Goal: Task Accomplishment & Management: Manage account settings

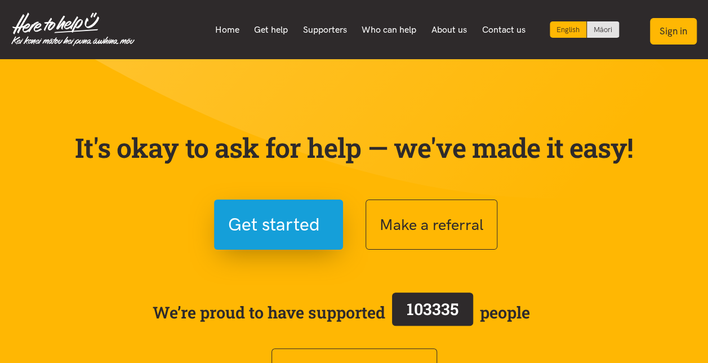
click at [686, 32] on button "Sign in" at bounding box center [673, 31] width 47 height 26
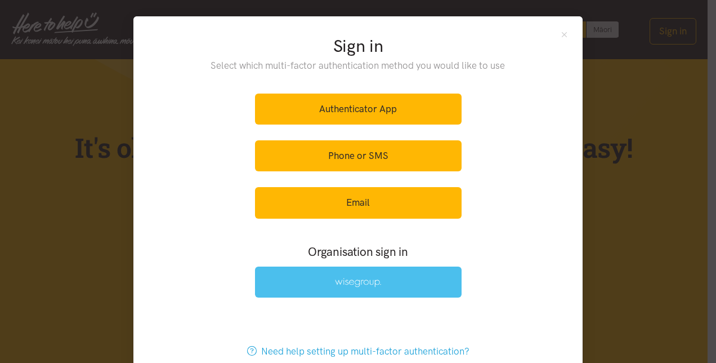
click at [345, 274] on link at bounding box center [358, 281] width 207 height 31
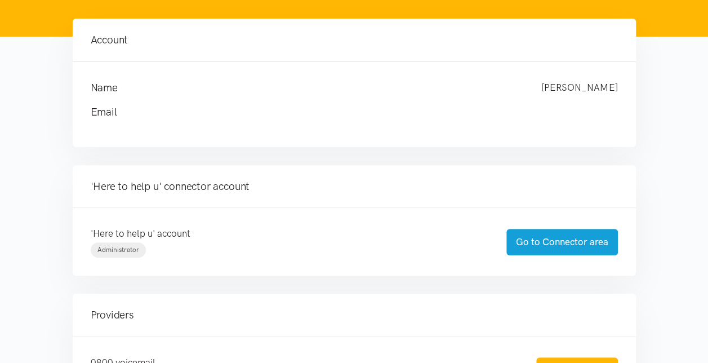
scroll to position [113, 0]
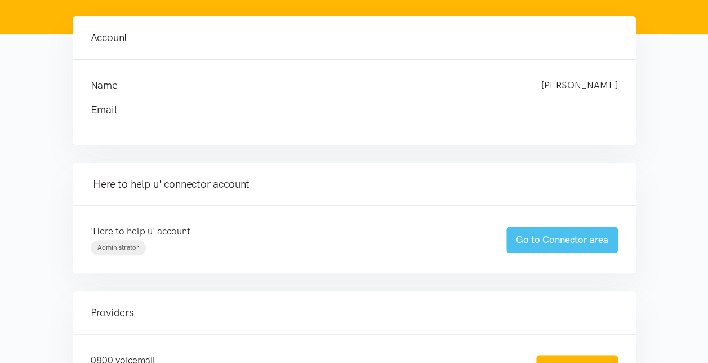
click at [559, 239] on link "Go to Connector area" at bounding box center [562, 239] width 112 height 26
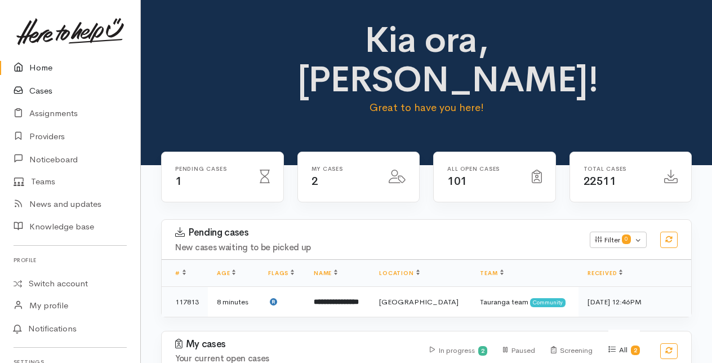
click at [42, 90] on link "Cases" at bounding box center [70, 90] width 140 height 23
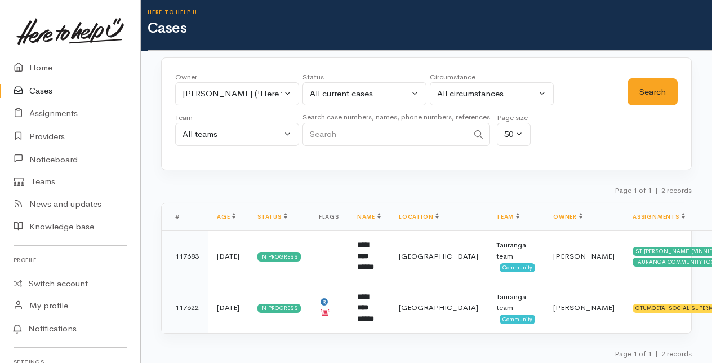
scroll to position [6, 0]
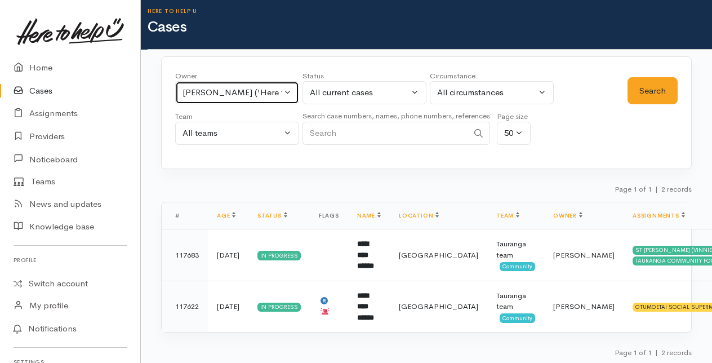
click at [288, 91] on button "Amanda Gabb ('Here to help u')" at bounding box center [237, 92] width 124 height 23
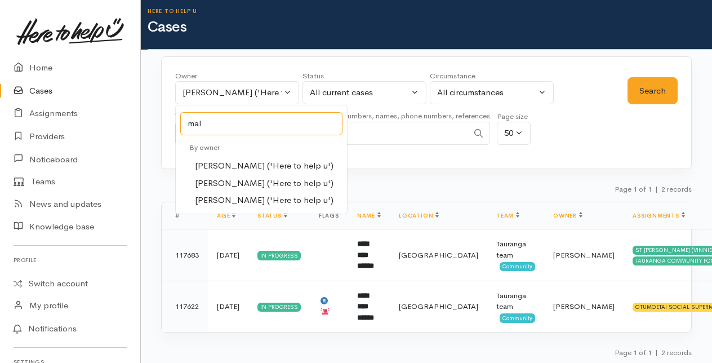
type input "mal"
click at [219, 181] on span "Malia Stowers ('Here to help u')" at bounding box center [264, 183] width 139 height 13
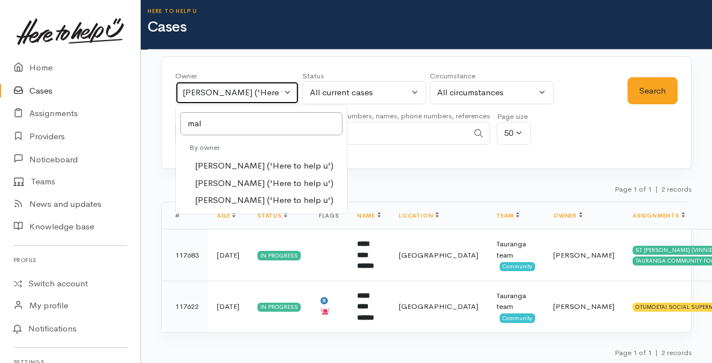
select select "1613"
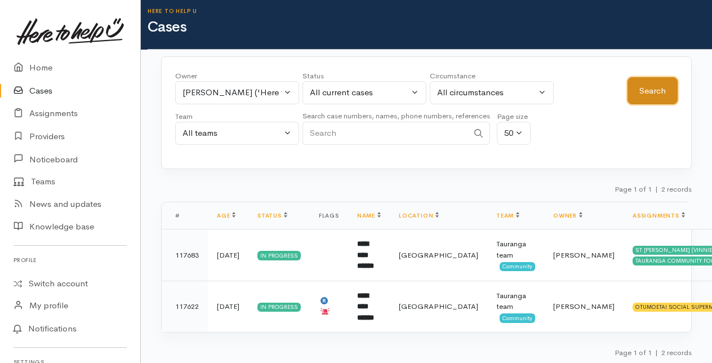
click at [650, 90] on button "Search" at bounding box center [652, 91] width 50 height 28
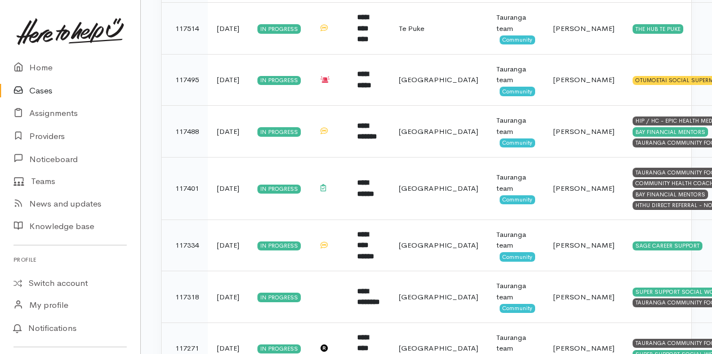
scroll to position [451, 0]
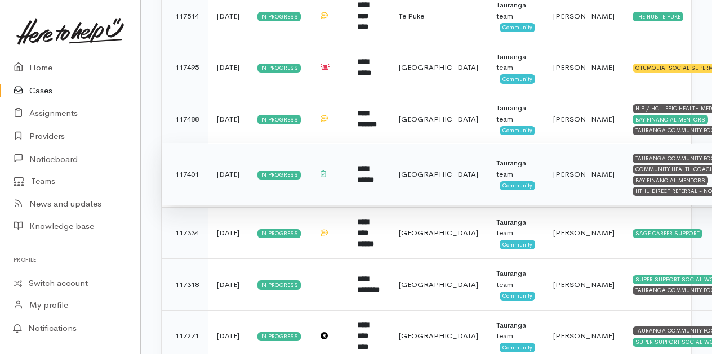
click at [370, 168] on b "**********" at bounding box center [365, 174] width 17 height 19
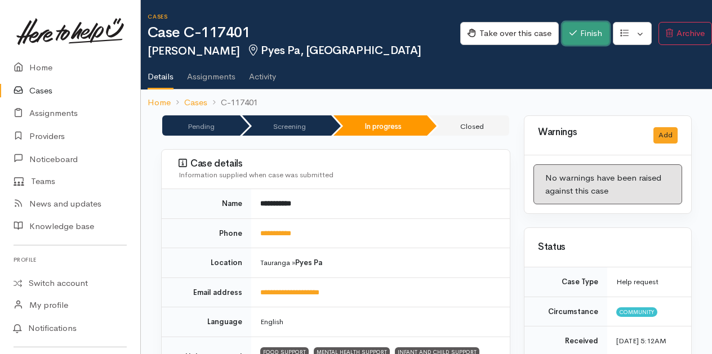
click at [573, 38] on button "Finish" at bounding box center [585, 33] width 47 height 23
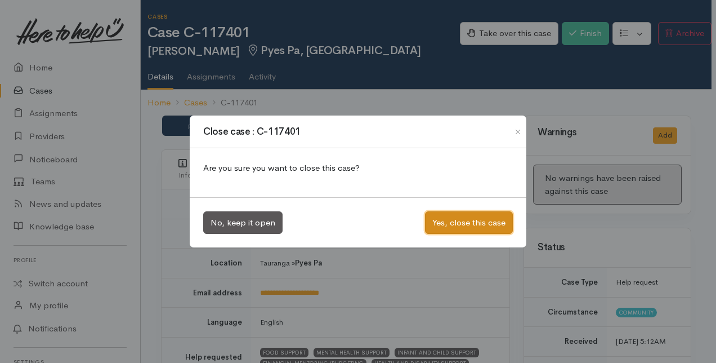
click at [466, 221] on button "Yes, close this case" at bounding box center [469, 222] width 88 height 23
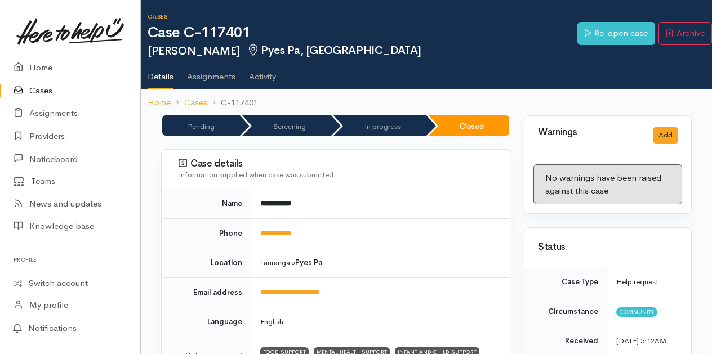
click at [41, 89] on link "Cases" at bounding box center [70, 90] width 140 height 23
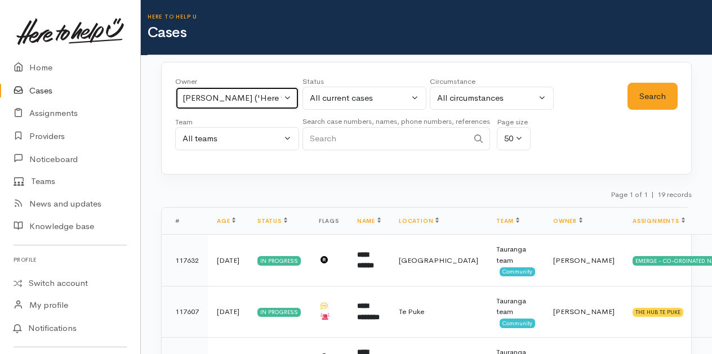
click at [284, 94] on button "Malia Stowers ('Here to help u')" at bounding box center [237, 98] width 124 height 23
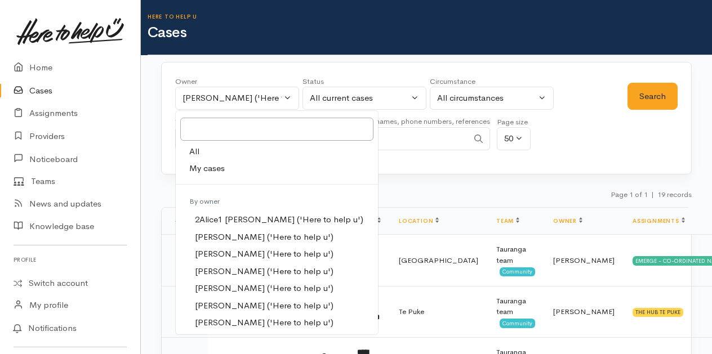
click at [214, 166] on span "My cases" at bounding box center [206, 168] width 35 height 13
select select "205"
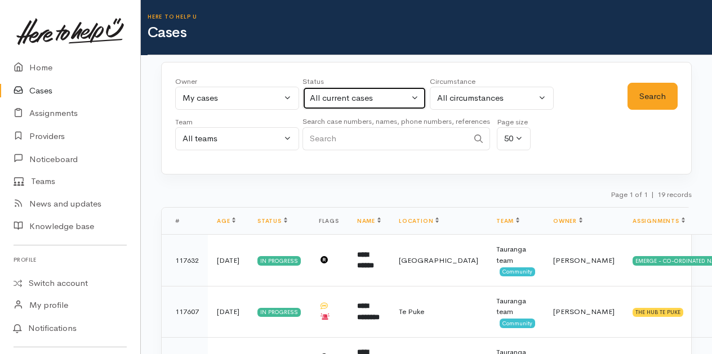
click at [413, 96] on button "All current cases" at bounding box center [364, 98] width 124 height 23
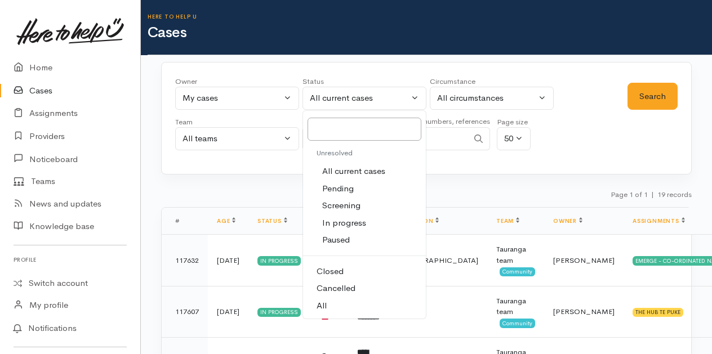
drag, startPoint x: 336, startPoint y: 267, endPoint x: 478, endPoint y: 154, distance: 182.0
click at [337, 267] on span "Closed" at bounding box center [330, 271] width 27 height 13
select select "Closed"
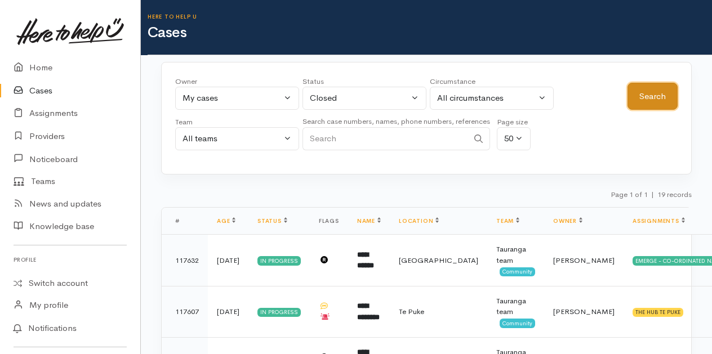
click at [659, 102] on button "Search" at bounding box center [652, 97] width 50 height 28
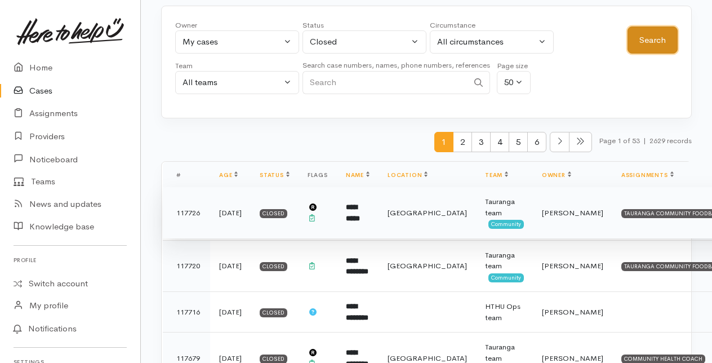
scroll to position [113, 0]
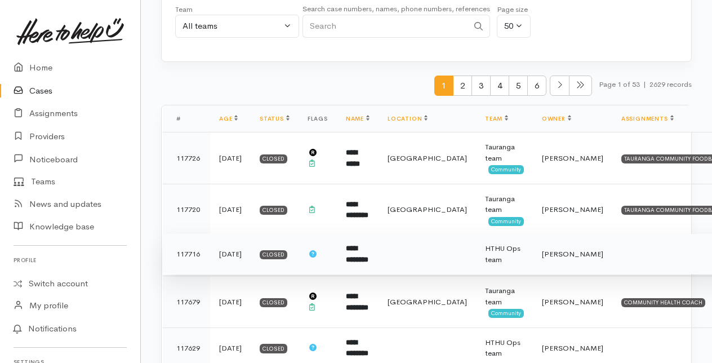
click at [374, 252] on td "**********" at bounding box center [358, 254] width 42 height 41
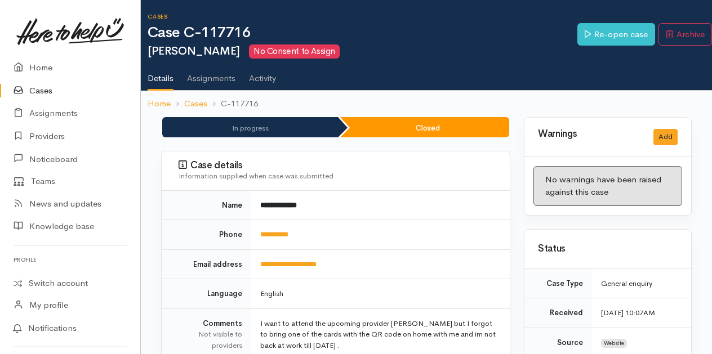
click at [350, 263] on td "**********" at bounding box center [380, 265] width 259 height 30
click at [263, 262] on link "**********" at bounding box center [288, 264] width 56 height 7
click at [50, 285] on link "Switch account" at bounding box center [70, 284] width 140 height 22
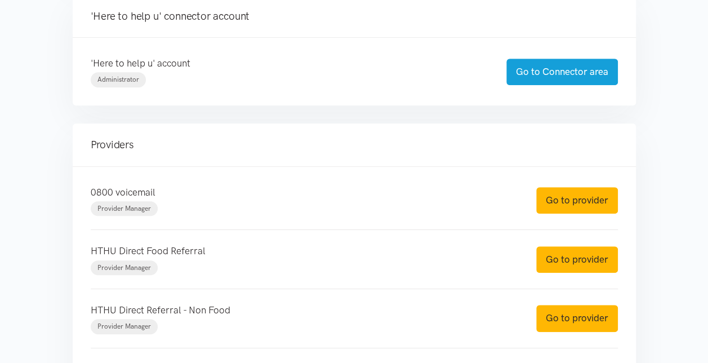
scroll to position [282, 0]
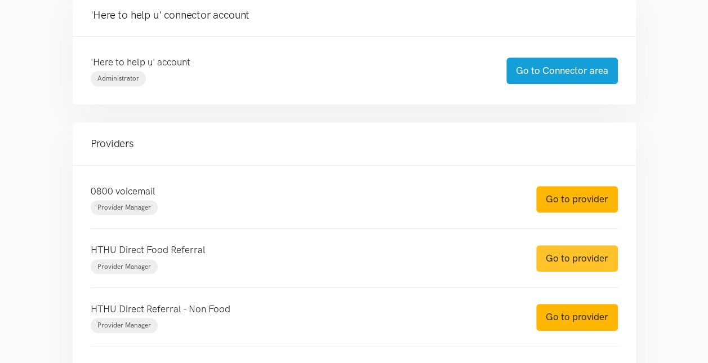
click at [572, 260] on link "Go to provider" at bounding box center [577, 258] width 82 height 26
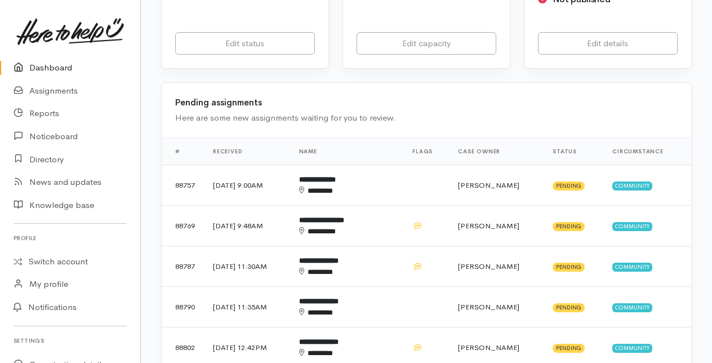
scroll to position [282, 0]
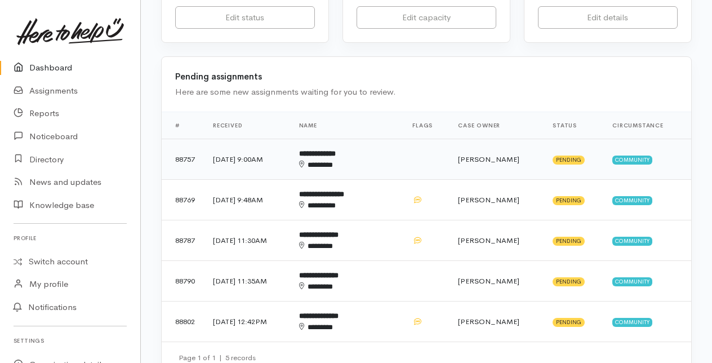
click at [355, 157] on td "**********" at bounding box center [347, 159] width 114 height 41
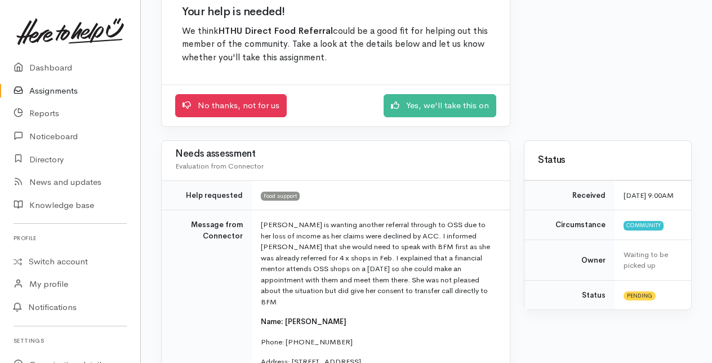
scroll to position [169, 0]
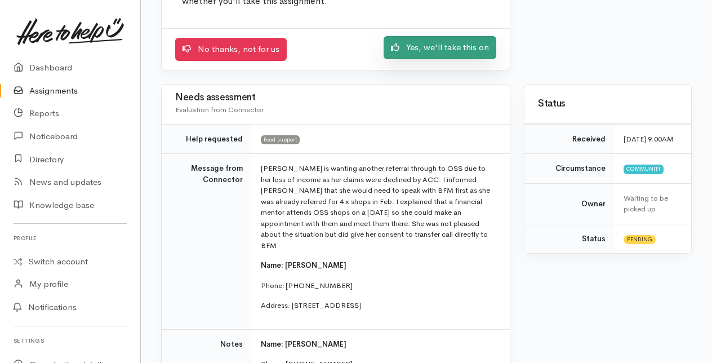
click at [444, 47] on link "Yes, we'll take this on" at bounding box center [440, 47] width 113 height 23
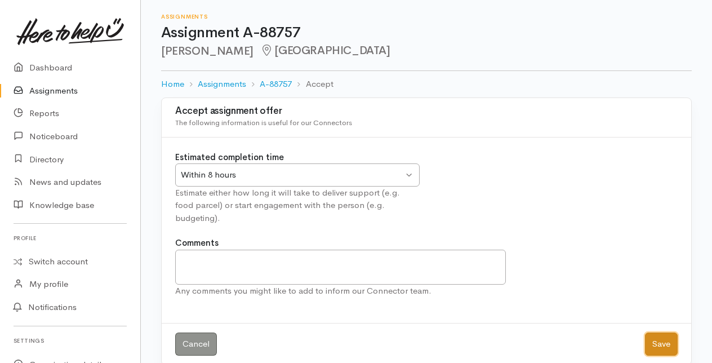
click at [669, 336] on button "Save" at bounding box center [661, 343] width 33 height 23
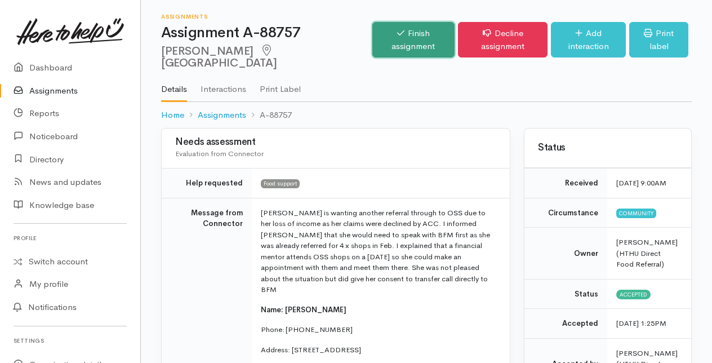
click at [382, 33] on link "Finish assignment" at bounding box center [413, 39] width 83 height 35
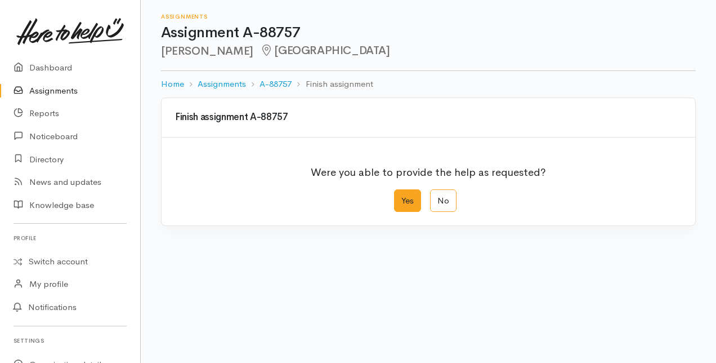
click at [399, 207] on label "Yes" at bounding box center [407, 200] width 27 height 23
click at [399, 197] on input "Yes" at bounding box center [397, 192] width 7 height 7
radio input "true"
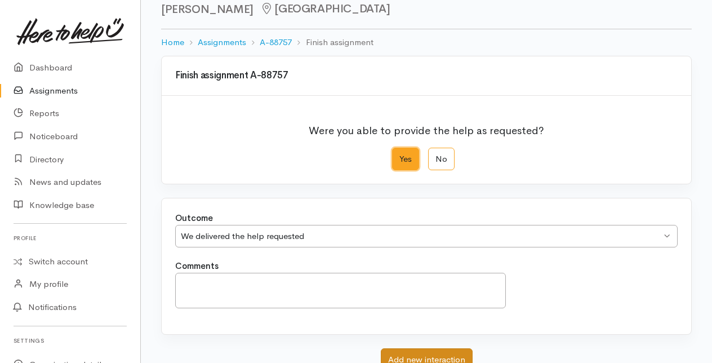
scroll to position [124, 0]
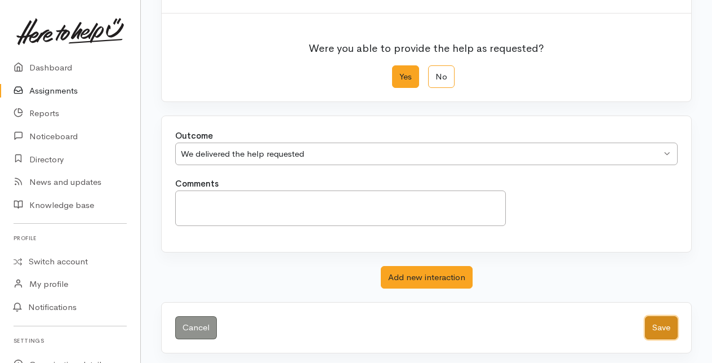
click at [658, 324] on button "Save" at bounding box center [661, 327] width 33 height 23
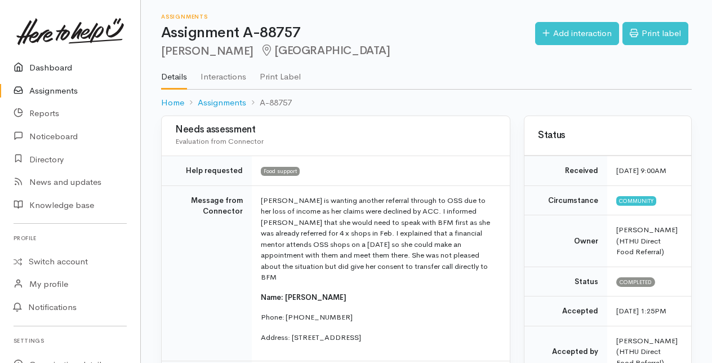
click at [44, 67] on link "Dashboard" at bounding box center [70, 67] width 140 height 23
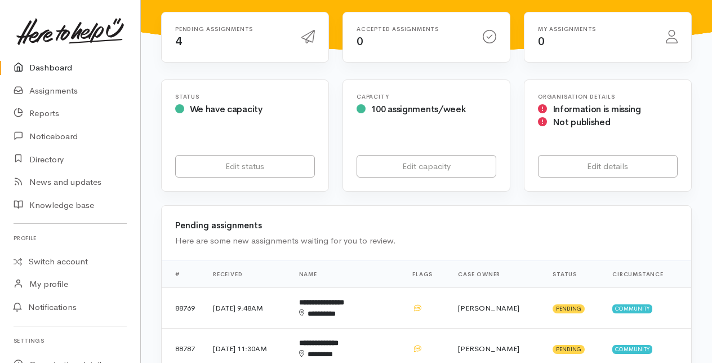
scroll to position [225, 0]
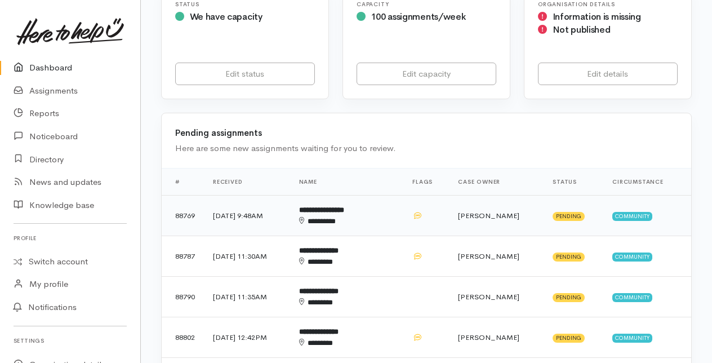
click at [344, 210] on b "**********" at bounding box center [321, 209] width 45 height 7
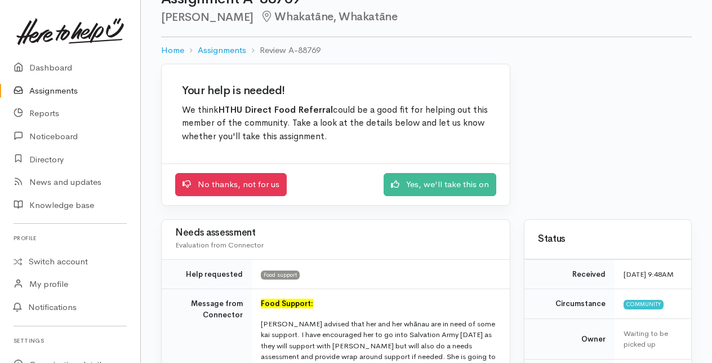
scroll to position [56, 0]
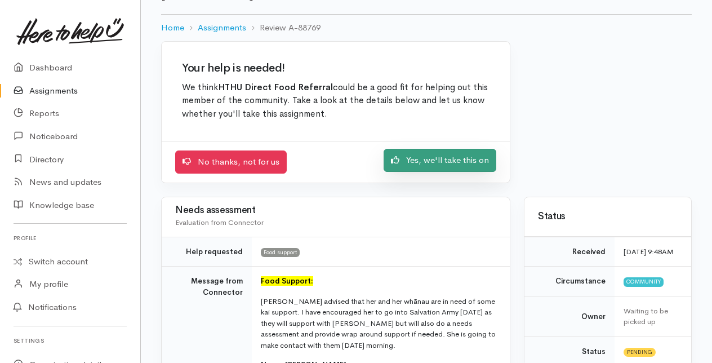
click at [451, 158] on link "Yes, we'll take this on" at bounding box center [440, 160] width 113 height 23
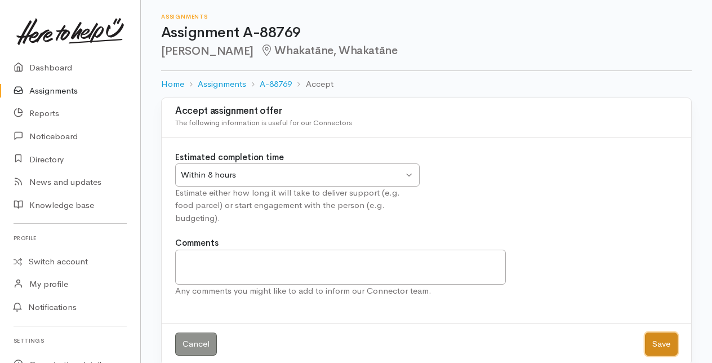
click at [653, 332] on button "Save" at bounding box center [661, 343] width 33 height 23
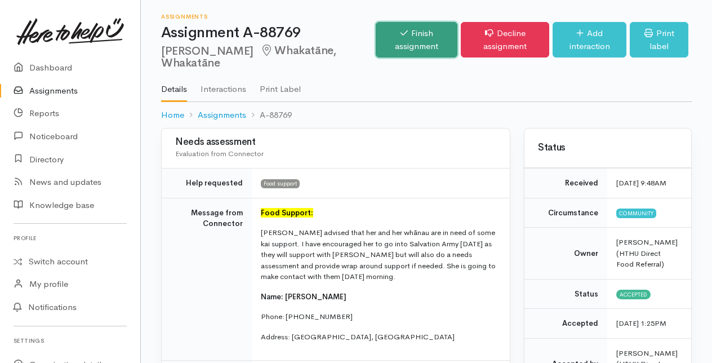
click at [407, 43] on link "Finish assignment" at bounding box center [417, 39] width 82 height 35
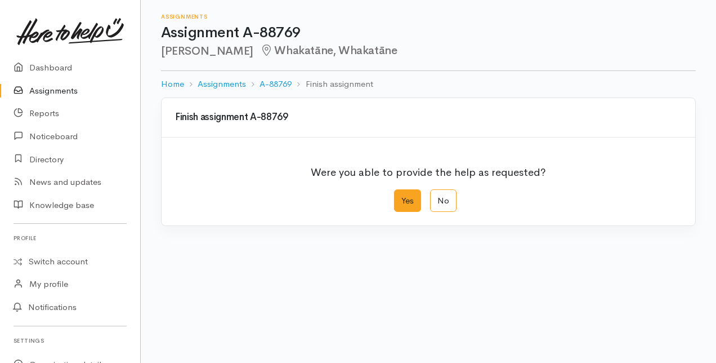
click at [402, 205] on label "Yes" at bounding box center [407, 200] width 27 height 23
click at [402, 197] on input "Yes" at bounding box center [397, 192] width 7 height 7
radio input "true"
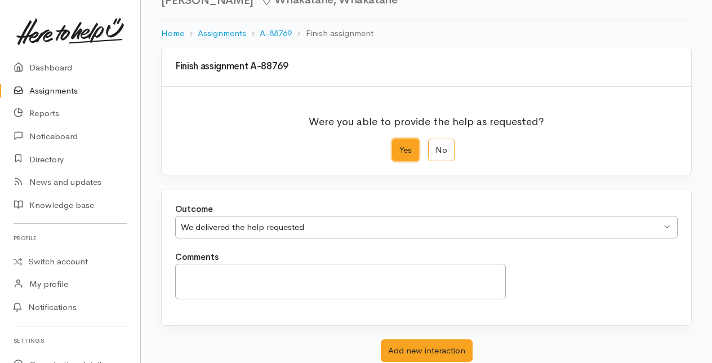
scroll to position [124, 0]
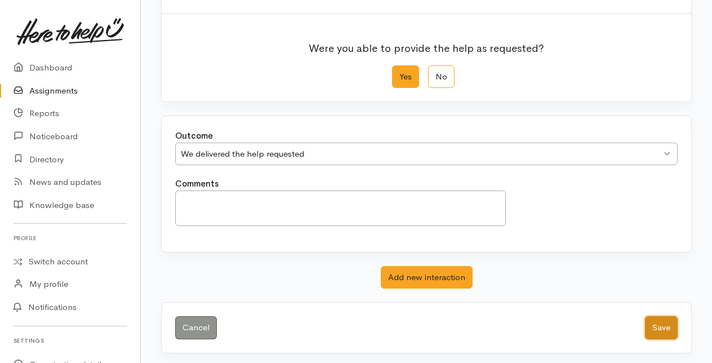
click at [654, 330] on button "Save" at bounding box center [661, 327] width 33 height 23
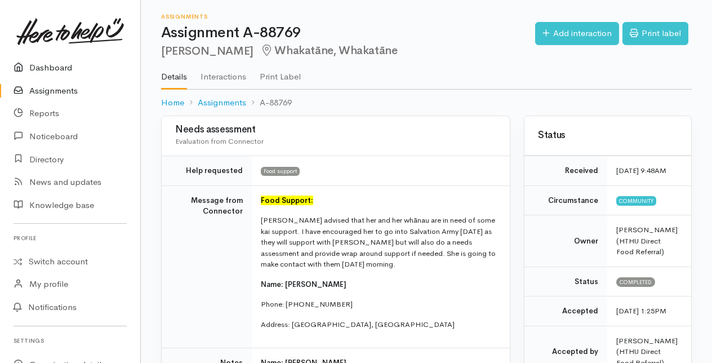
click at [52, 66] on link "Dashboard" at bounding box center [70, 67] width 140 height 23
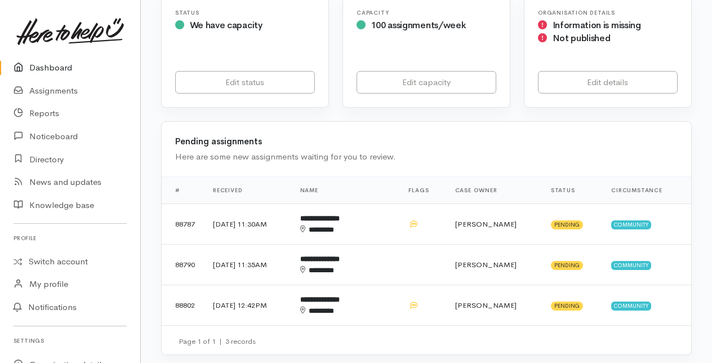
scroll to position [225, 0]
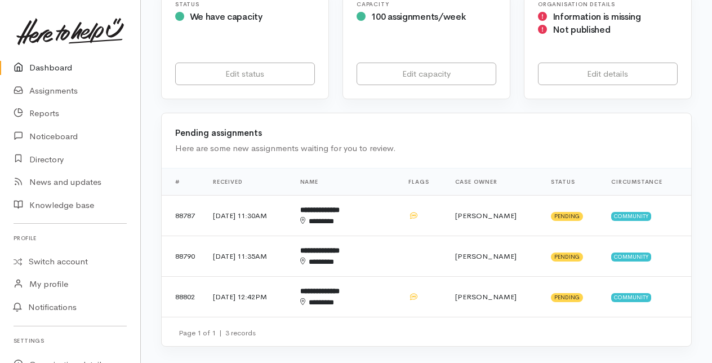
click at [371, 216] on div "********" at bounding box center [336, 221] width 72 height 11
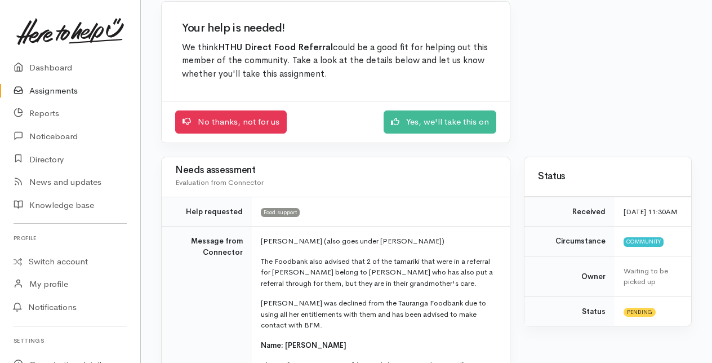
scroll to position [113, 0]
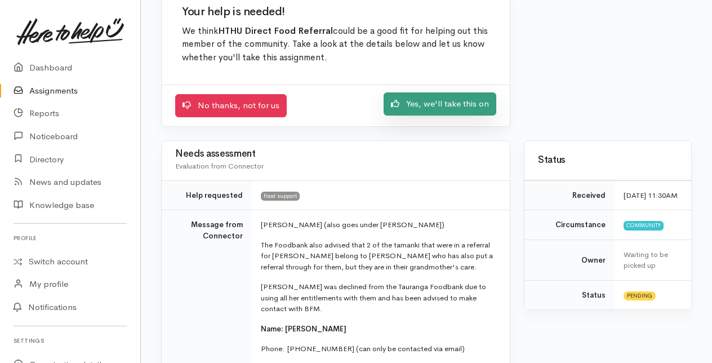
click at [445, 101] on link "Yes, we'll take this on" at bounding box center [440, 103] width 113 height 23
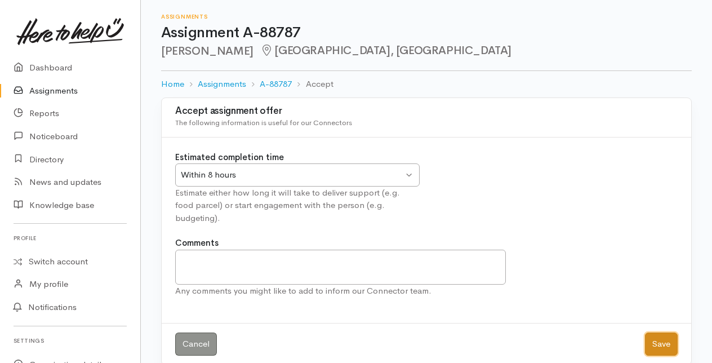
click at [658, 332] on button "Save" at bounding box center [661, 343] width 33 height 23
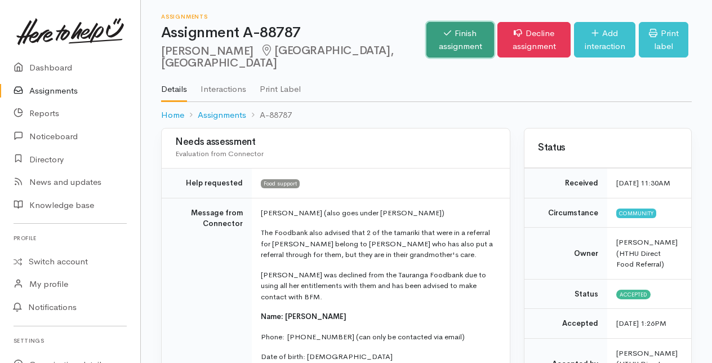
click at [426, 42] on link "Finish assignment" at bounding box center [460, 39] width 68 height 35
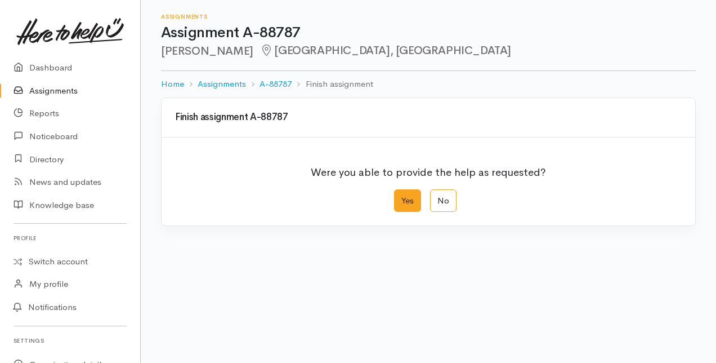
click at [407, 204] on label "Yes" at bounding box center [407, 200] width 27 height 23
click at [402, 197] on input "Yes" at bounding box center [397, 192] width 7 height 7
radio input "true"
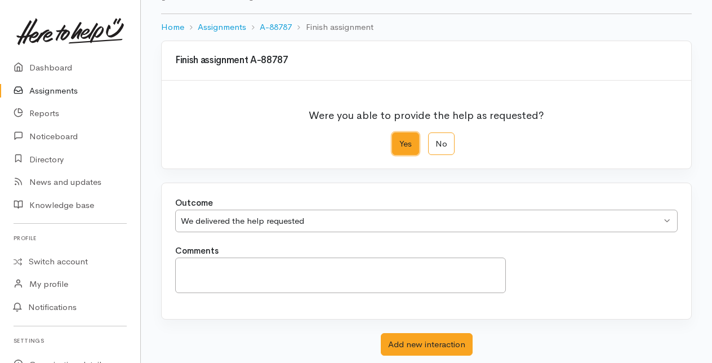
scroll to position [124, 0]
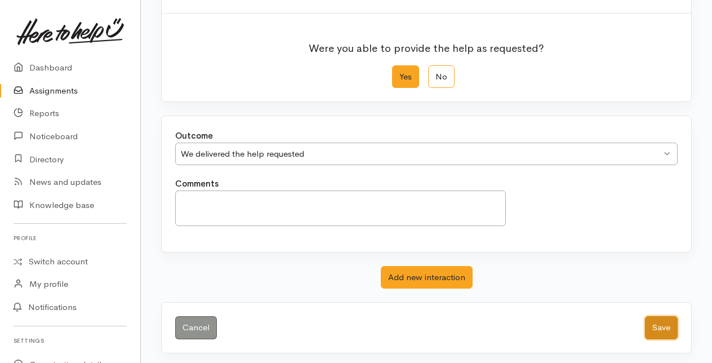
click at [653, 326] on button "Save" at bounding box center [661, 327] width 33 height 23
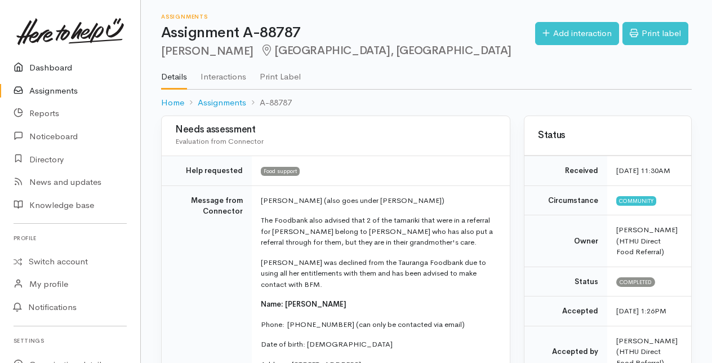
click at [60, 69] on link "Dashboard" at bounding box center [70, 67] width 140 height 23
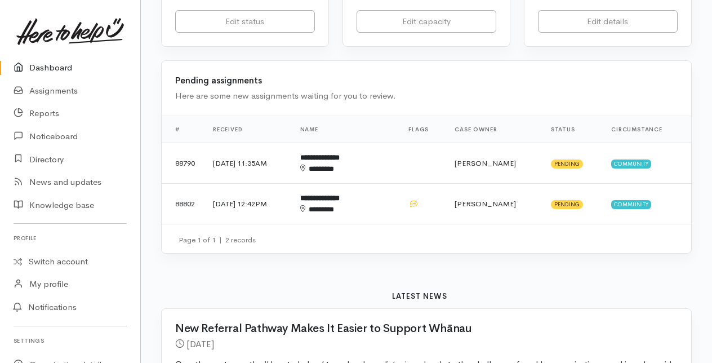
scroll to position [282, 0]
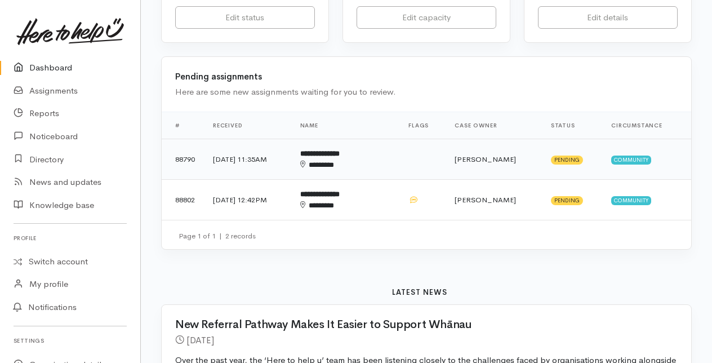
click at [357, 160] on div "********" at bounding box center [336, 164] width 72 height 11
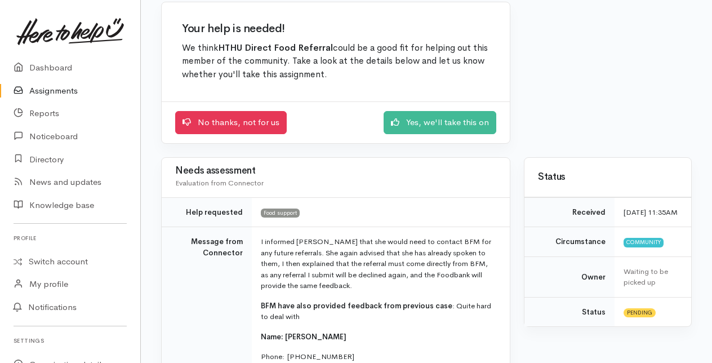
scroll to position [113, 0]
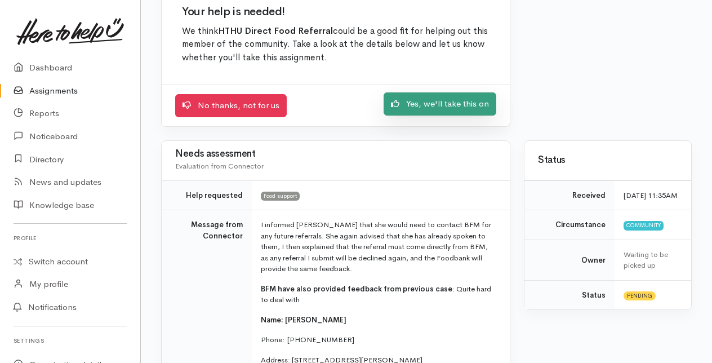
click at [444, 97] on link "Yes, we'll take this on" at bounding box center [440, 103] width 113 height 23
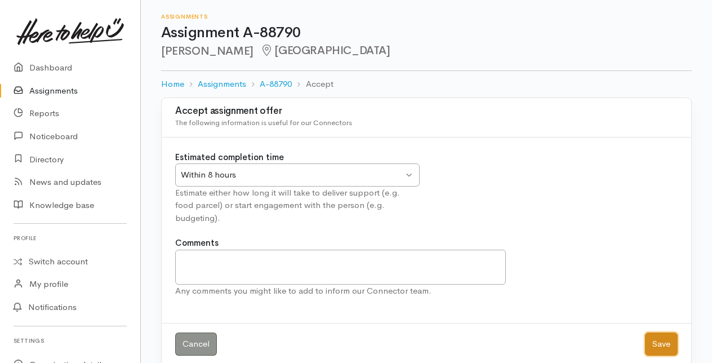
click at [666, 332] on button "Save" at bounding box center [661, 343] width 33 height 23
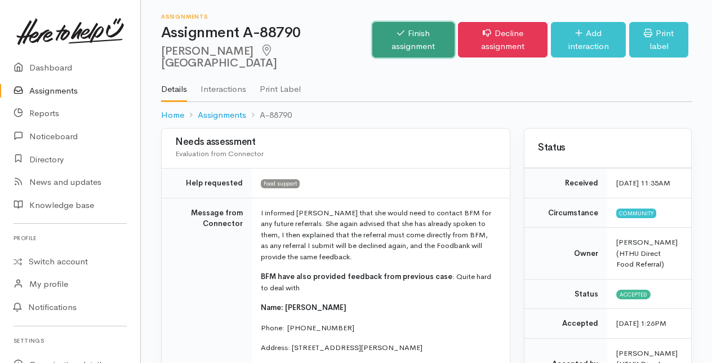
click at [372, 35] on link "Finish assignment" at bounding box center [413, 39] width 83 height 35
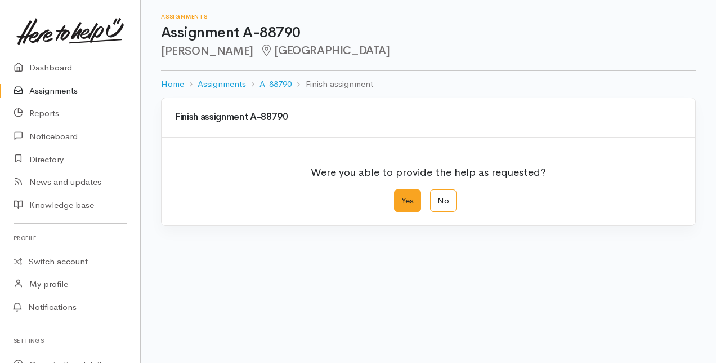
click at [407, 197] on label "Yes" at bounding box center [407, 200] width 27 height 23
click at [402, 197] on input "Yes" at bounding box center [397, 192] width 7 height 7
radio input "true"
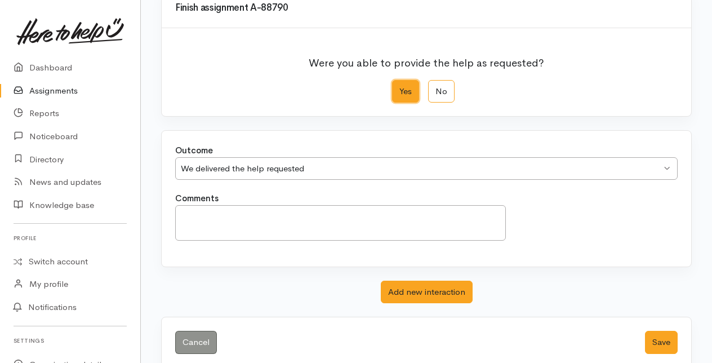
scroll to position [124, 0]
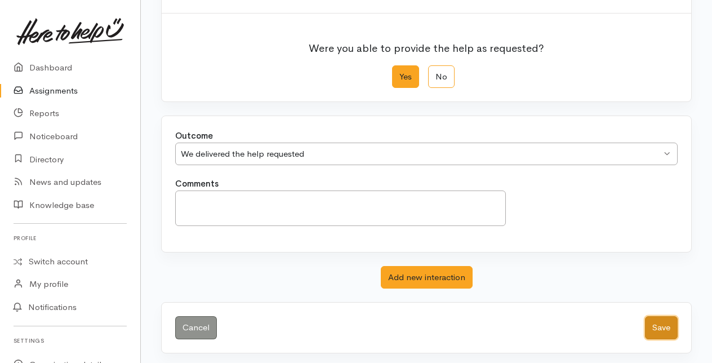
click at [655, 324] on button "Save" at bounding box center [661, 327] width 33 height 23
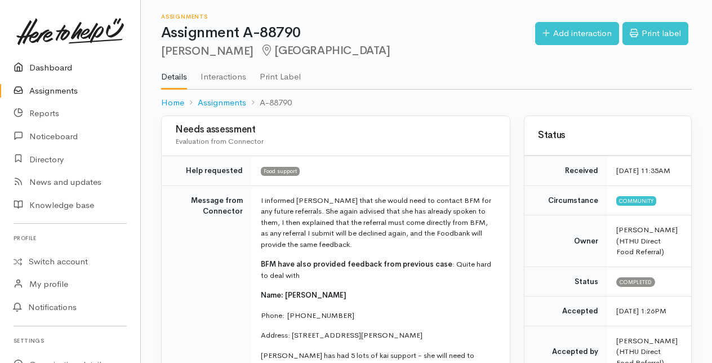
click at [43, 65] on link "Dashboard" at bounding box center [70, 67] width 140 height 23
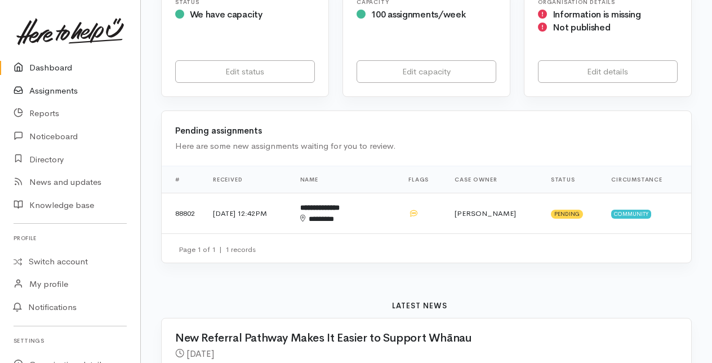
scroll to position [225, 0]
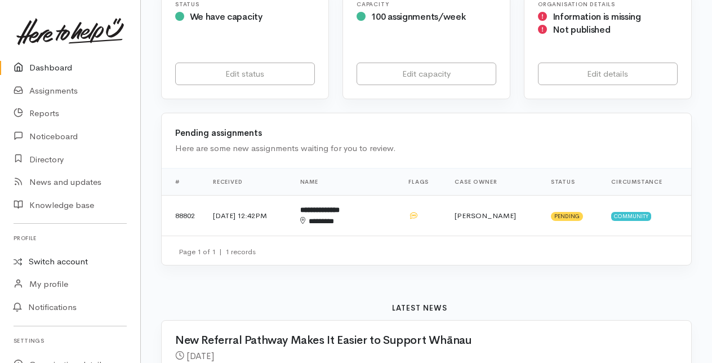
click at [50, 260] on link "Switch account" at bounding box center [70, 262] width 140 height 22
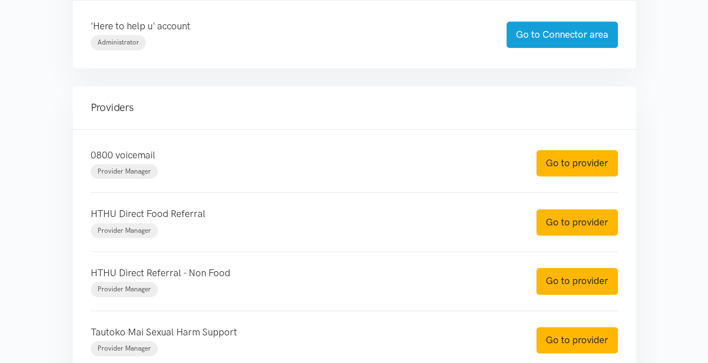
scroll to position [338, 0]
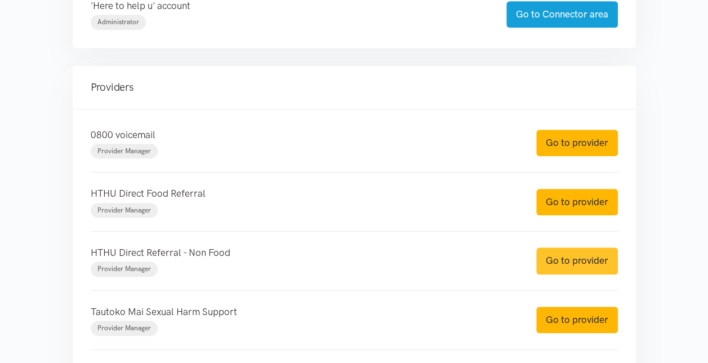
click at [563, 258] on link "Go to provider" at bounding box center [577, 260] width 82 height 26
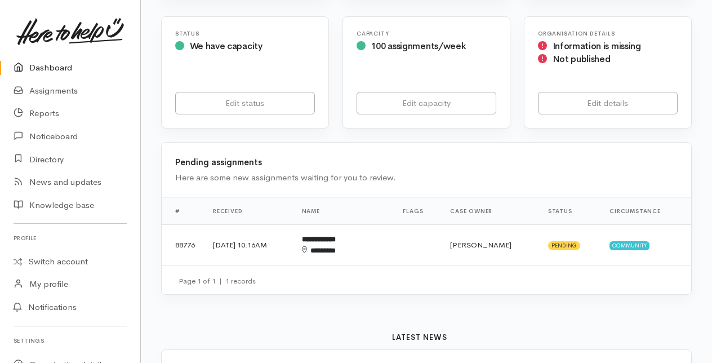
scroll to position [225, 0]
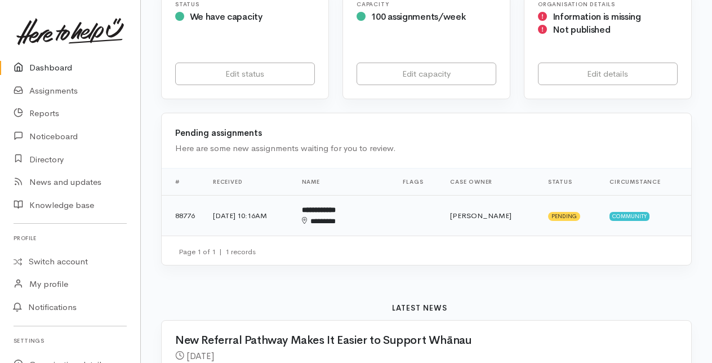
click at [369, 213] on td "**********" at bounding box center [343, 215] width 101 height 41
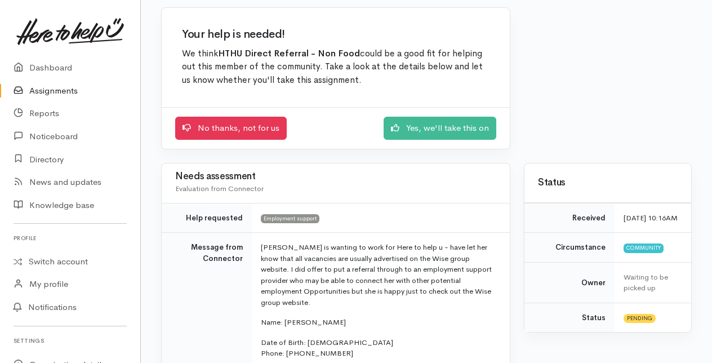
scroll to position [113, 0]
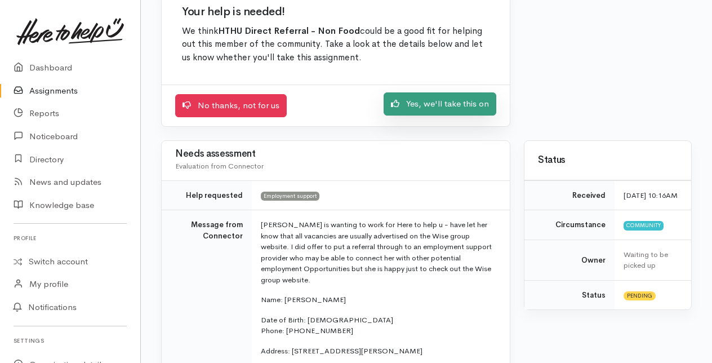
click at [449, 99] on link "Yes, we'll take this on" at bounding box center [440, 103] width 113 height 23
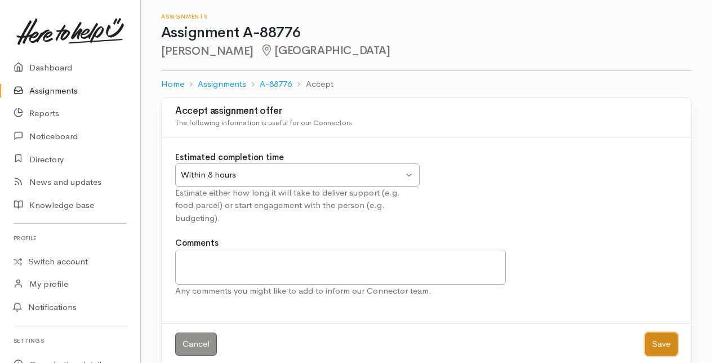
click at [658, 332] on button "Save" at bounding box center [661, 343] width 33 height 23
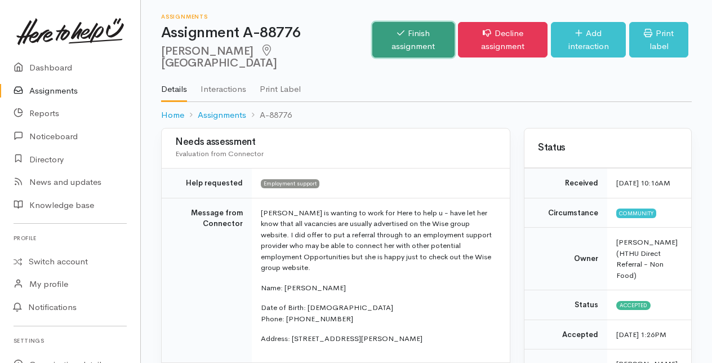
click at [377, 35] on link "Finish assignment" at bounding box center [413, 39] width 83 height 35
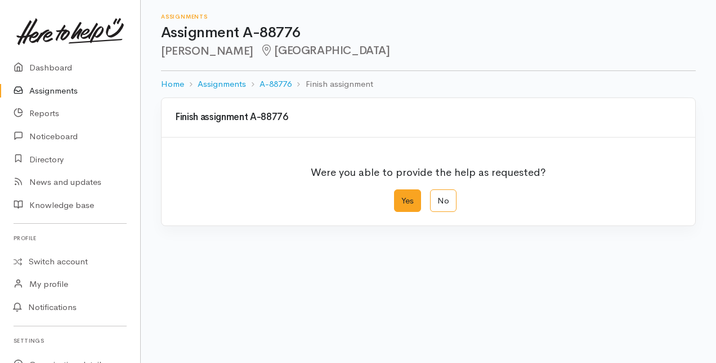
click at [412, 196] on label "Yes" at bounding box center [407, 200] width 27 height 23
click at [402, 196] on input "Yes" at bounding box center [397, 192] width 7 height 7
radio input "true"
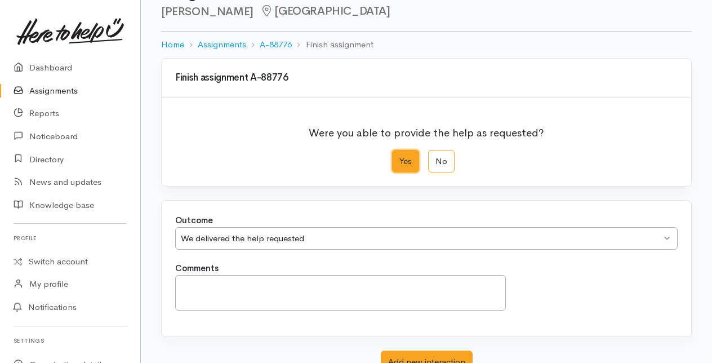
scroll to position [124, 0]
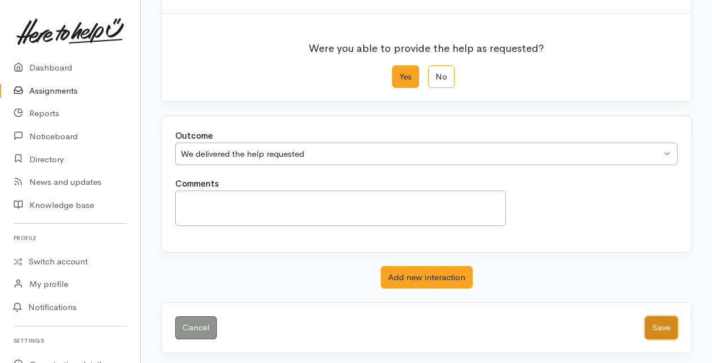
click at [664, 324] on button "Save" at bounding box center [661, 327] width 33 height 23
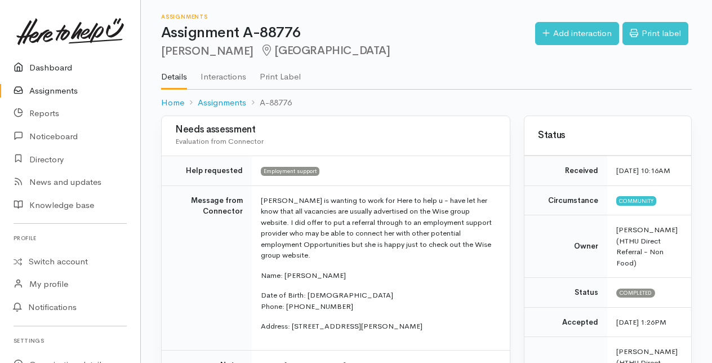
click at [43, 68] on link "Dashboard" at bounding box center [70, 67] width 140 height 23
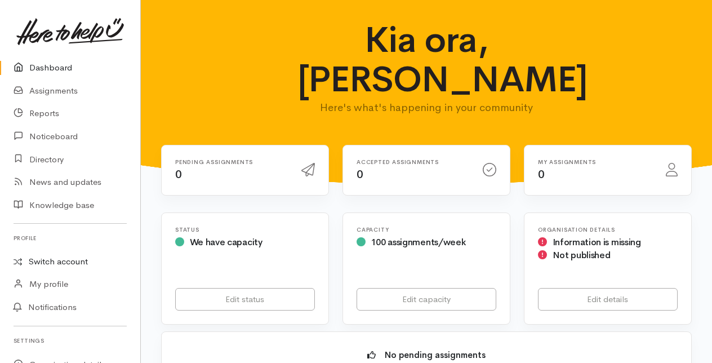
click at [45, 261] on link "Switch account" at bounding box center [70, 262] width 140 height 22
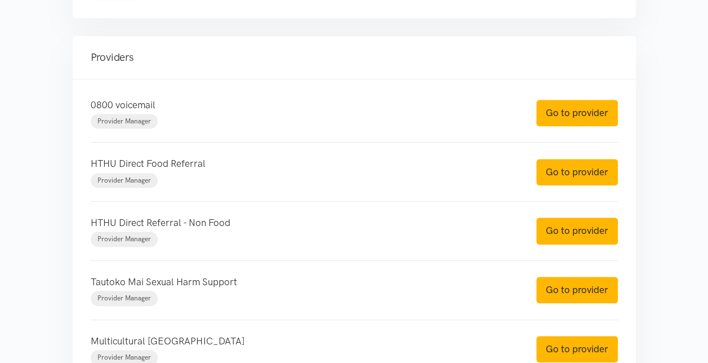
scroll to position [394, 0]
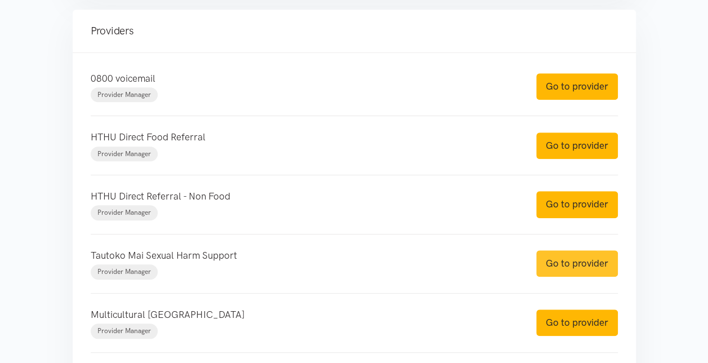
click at [589, 261] on link "Go to provider" at bounding box center [577, 263] width 82 height 26
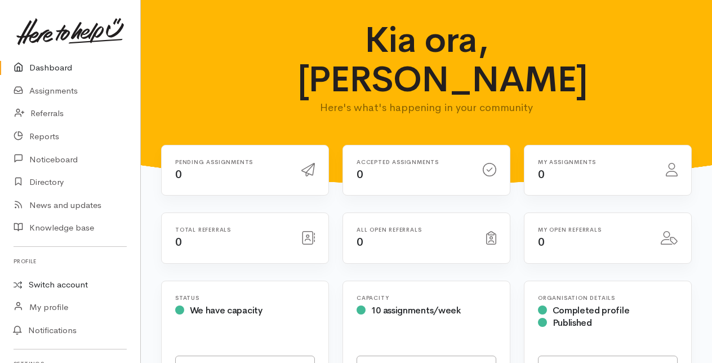
click at [47, 288] on link "Switch account" at bounding box center [70, 285] width 140 height 22
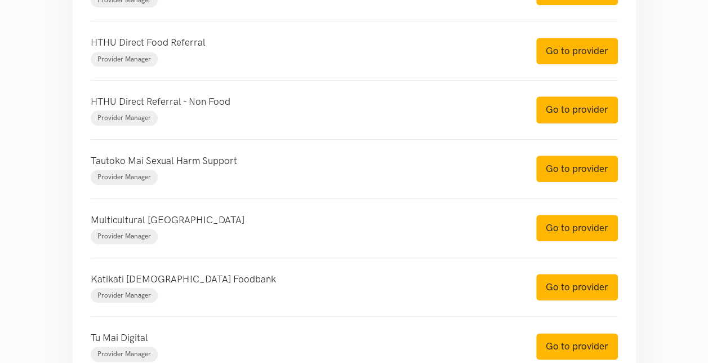
scroll to position [507, 0]
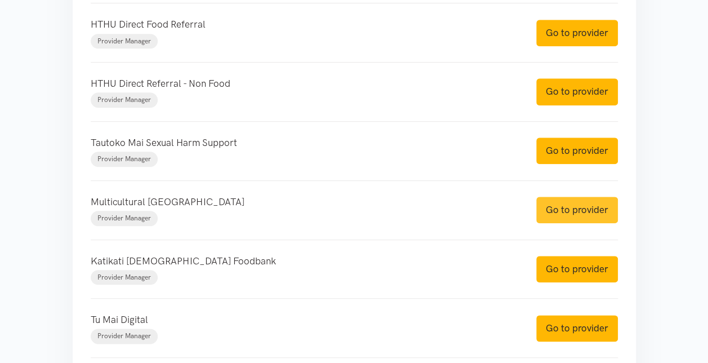
click at [584, 209] on link "Go to provider" at bounding box center [577, 210] width 82 height 26
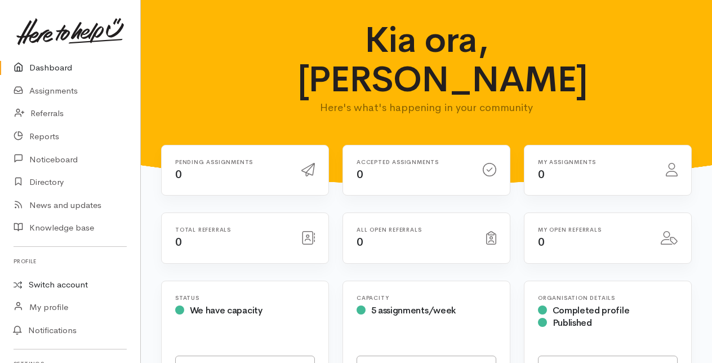
click at [52, 282] on link "Switch account" at bounding box center [70, 285] width 140 height 22
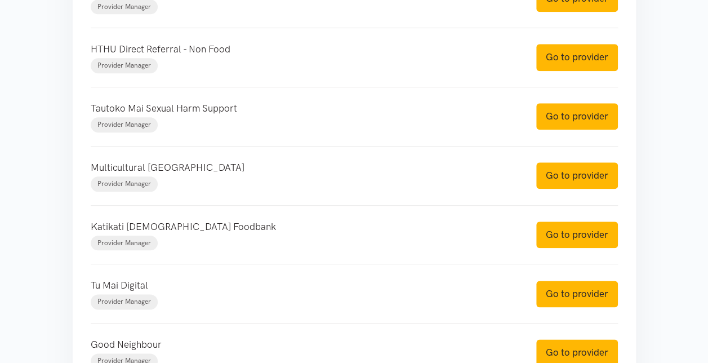
scroll to position [563, 0]
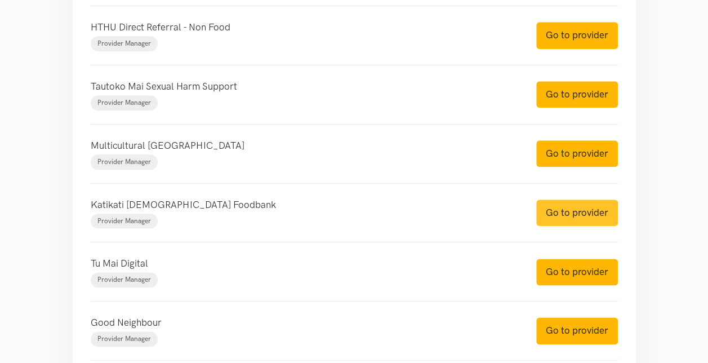
click at [576, 207] on link "Go to provider" at bounding box center [577, 212] width 82 height 26
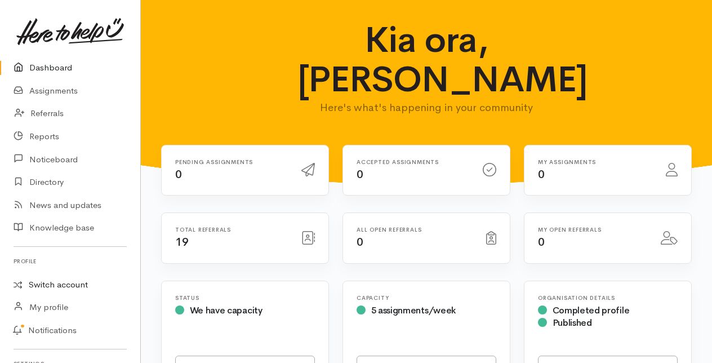
click at [60, 282] on link "Switch account" at bounding box center [70, 285] width 140 height 22
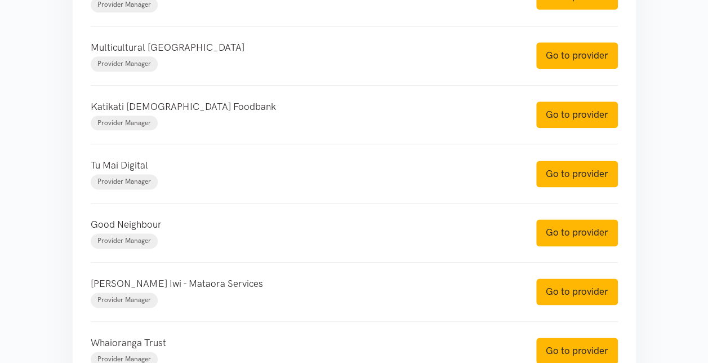
scroll to position [676, 0]
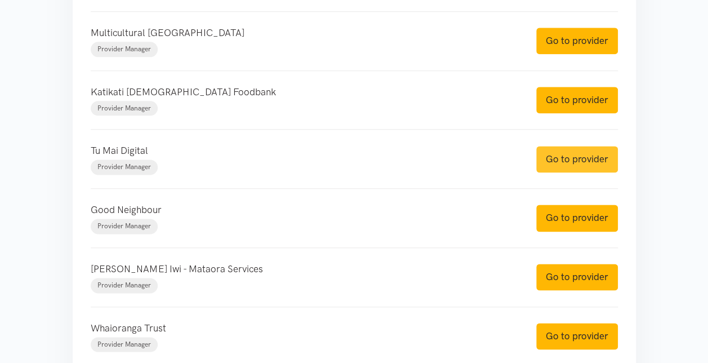
click at [573, 150] on link "Go to provider" at bounding box center [577, 159] width 82 height 26
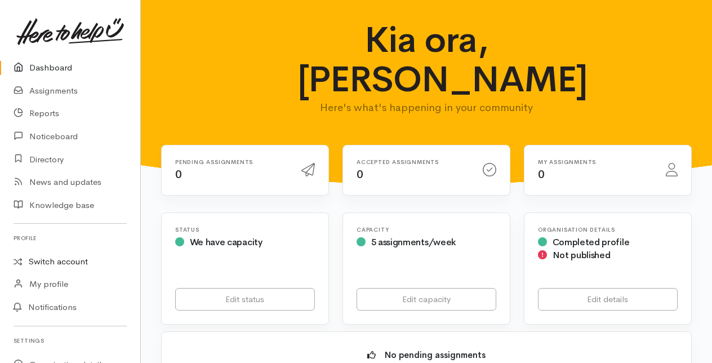
click at [61, 261] on link "Switch account" at bounding box center [70, 262] width 140 height 22
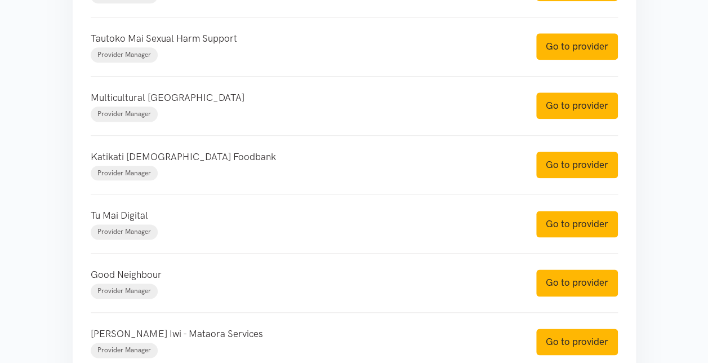
scroll to position [676, 0]
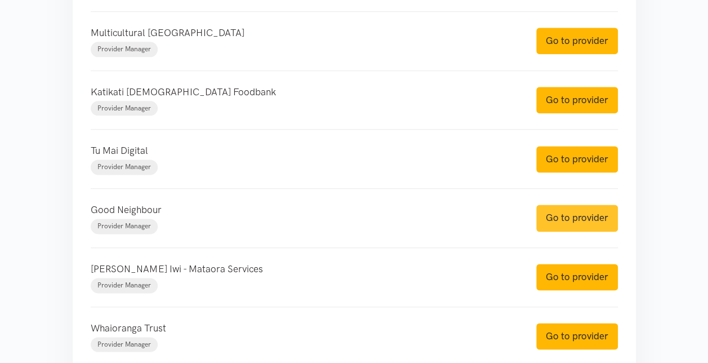
click at [569, 212] on link "Go to provider" at bounding box center [577, 217] width 82 height 26
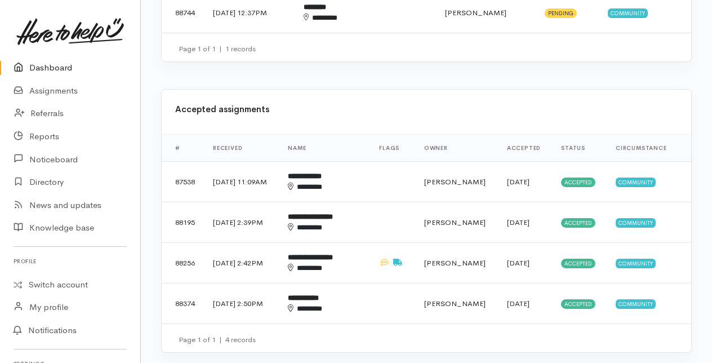
scroll to position [507, 0]
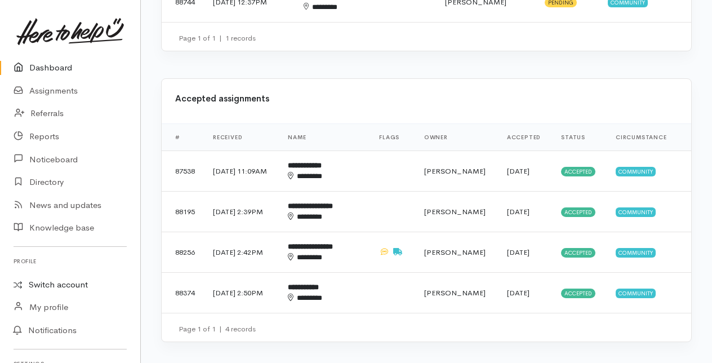
click at [45, 283] on link "Switch account" at bounding box center [70, 285] width 140 height 22
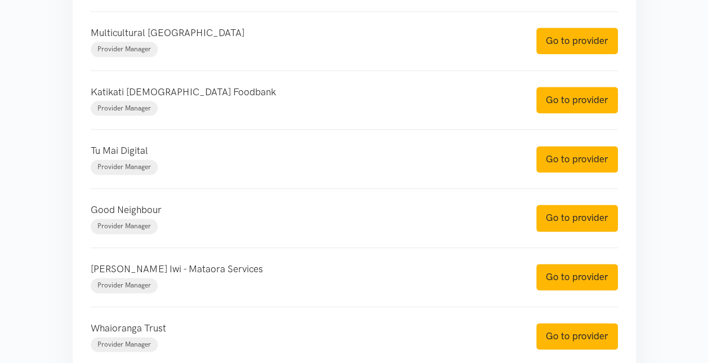
scroll to position [732, 0]
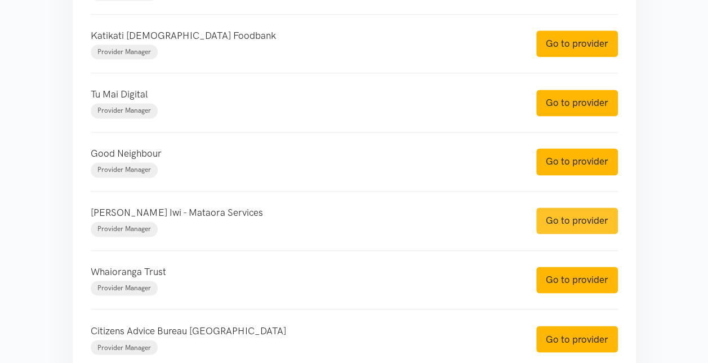
click at [585, 210] on link "Go to provider" at bounding box center [577, 220] width 82 height 26
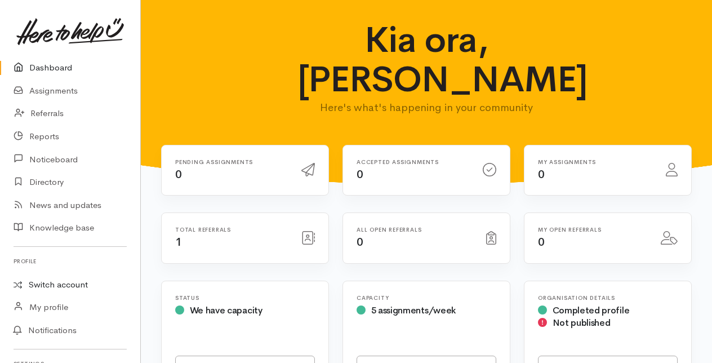
click at [47, 283] on link "Switch account" at bounding box center [70, 285] width 140 height 22
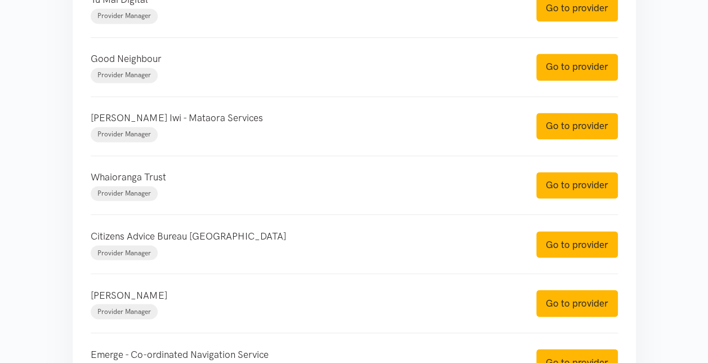
scroll to position [845, 0]
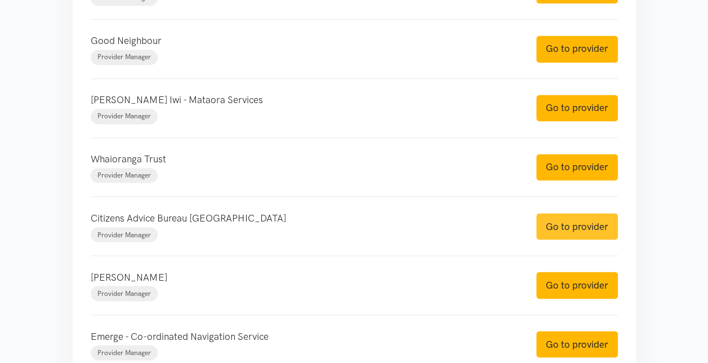
click at [569, 225] on link "Go to provider" at bounding box center [577, 226] width 82 height 26
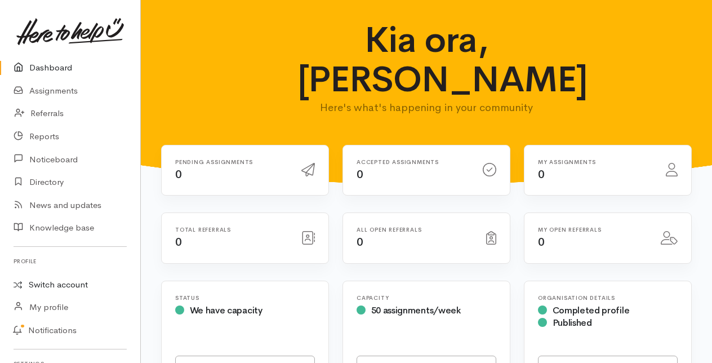
click at [44, 283] on link "Switch account" at bounding box center [70, 285] width 140 height 22
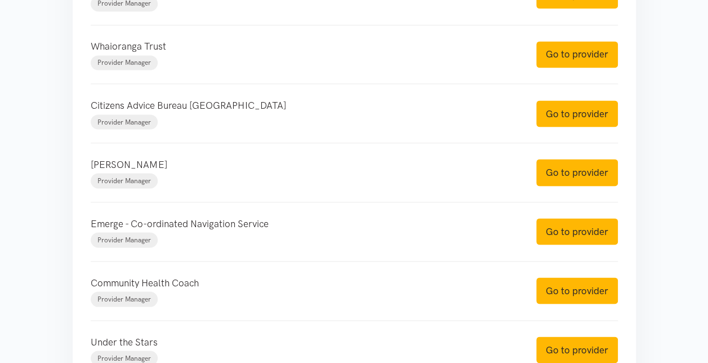
scroll to position [1014, 0]
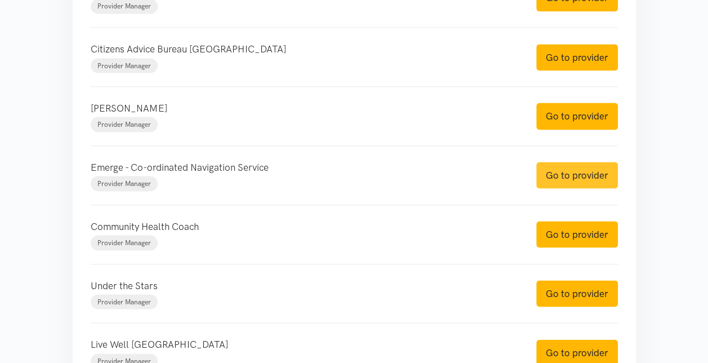
click at [586, 169] on link "Go to provider" at bounding box center [577, 175] width 82 height 26
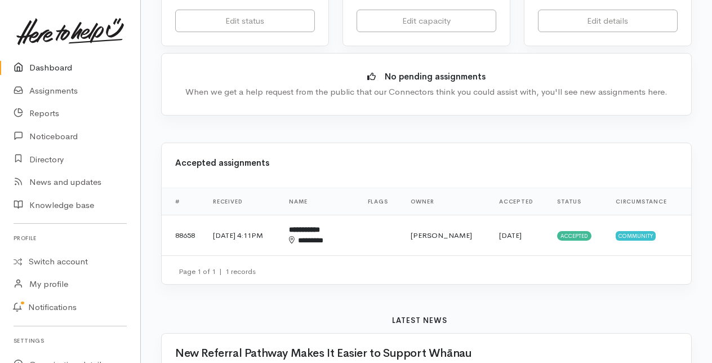
scroll to position [282, 0]
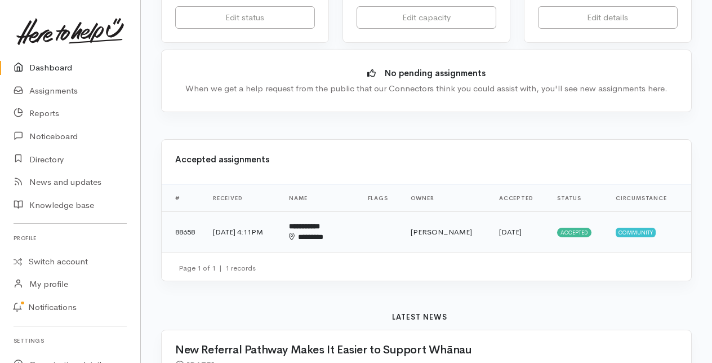
click at [341, 238] on div "********" at bounding box center [315, 237] width 52 height 11
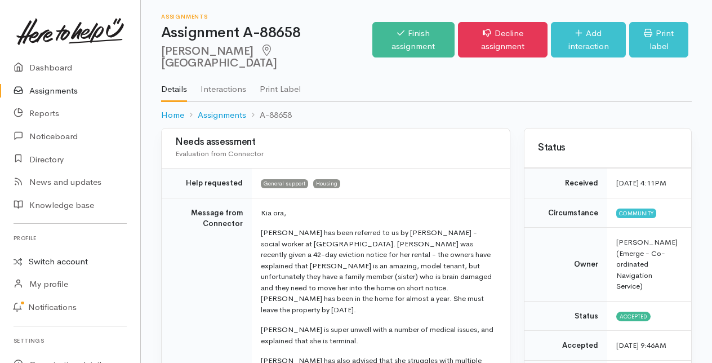
click at [50, 258] on link "Switch account" at bounding box center [70, 262] width 140 height 22
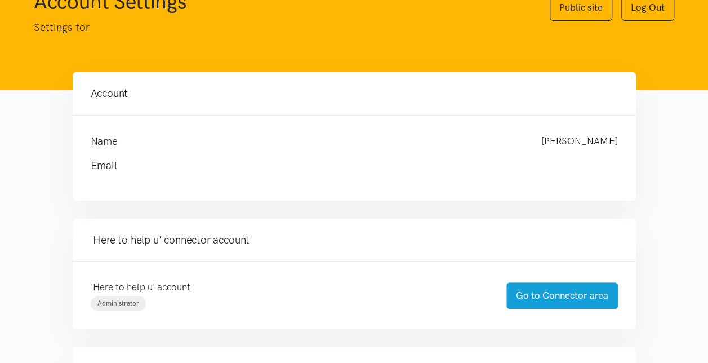
scroll to position [56, 0]
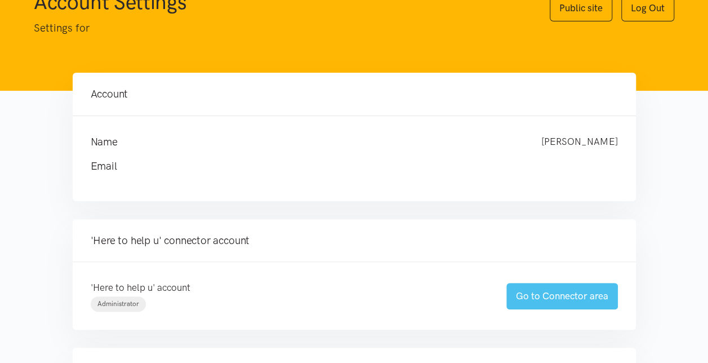
click at [561, 298] on link "Go to Connector area" at bounding box center [562, 296] width 112 height 26
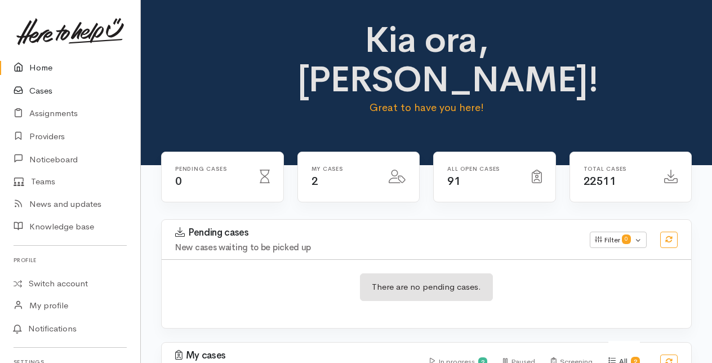
click at [45, 94] on link "Cases" at bounding box center [70, 90] width 140 height 23
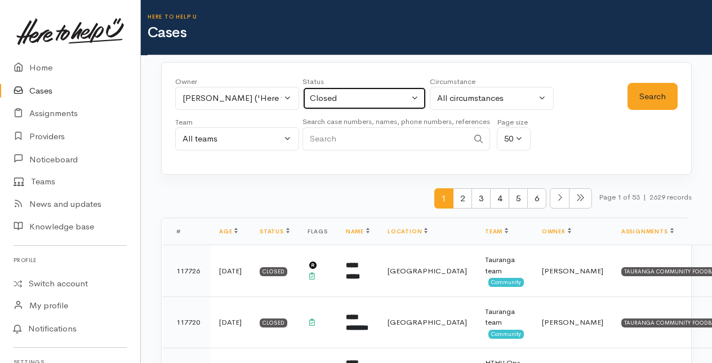
click at [418, 94] on button "Closed" at bounding box center [364, 98] width 124 height 23
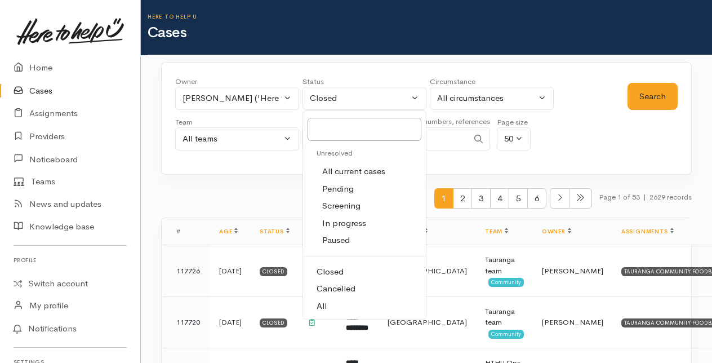
click at [346, 171] on span "All current cases" at bounding box center [353, 171] width 63 height 13
select select "Unresolved"
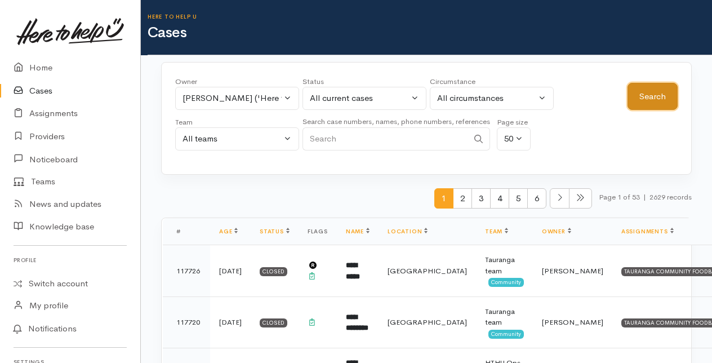
click at [655, 98] on button "Search" at bounding box center [652, 97] width 50 height 28
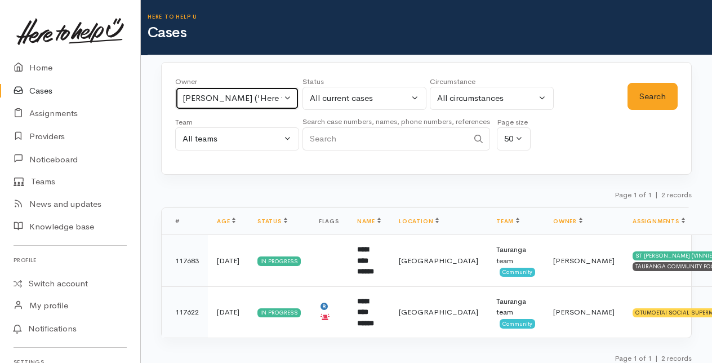
click at [288, 95] on button "Amanda Gabb ('Here to help u')" at bounding box center [237, 98] width 124 height 23
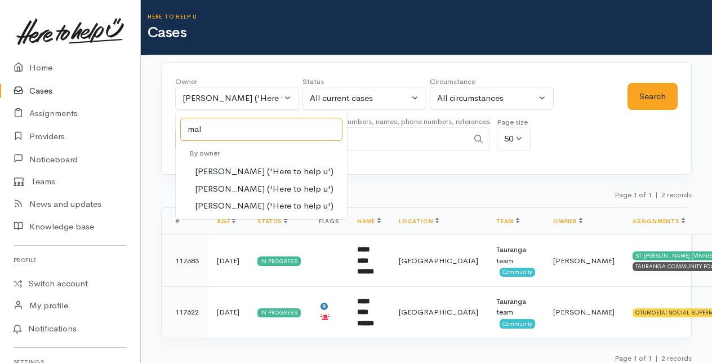
type input "mal"
click at [222, 187] on span "Malia Stowers ('Here to help u')" at bounding box center [264, 188] width 139 height 13
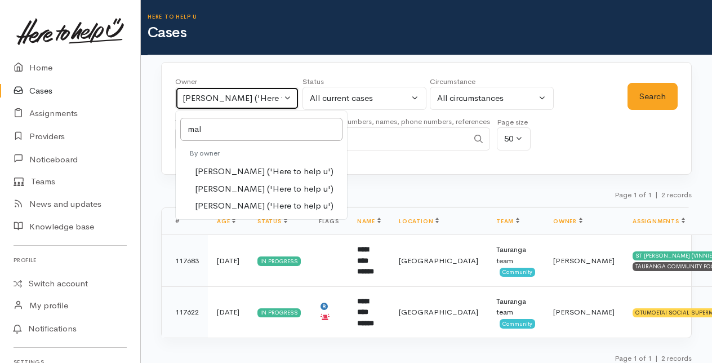
select select "1613"
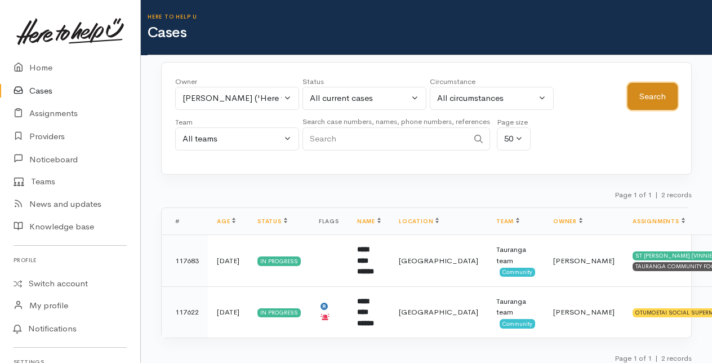
click at [664, 96] on button "Search" at bounding box center [652, 97] width 50 height 28
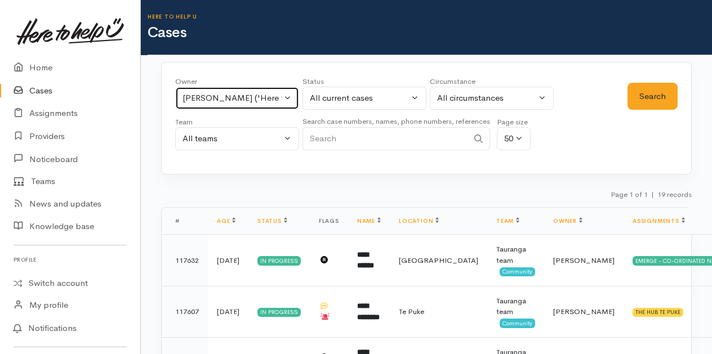
click at [287, 95] on button "Malia Stowers ('Here to help u')" at bounding box center [237, 98] width 124 height 23
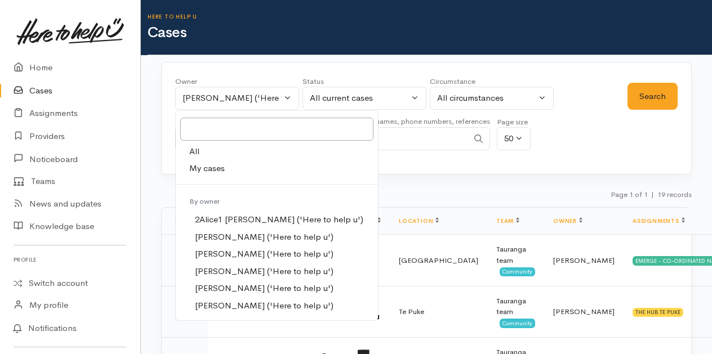
click at [219, 166] on span "My cases" at bounding box center [206, 168] width 35 height 13
select select "205"
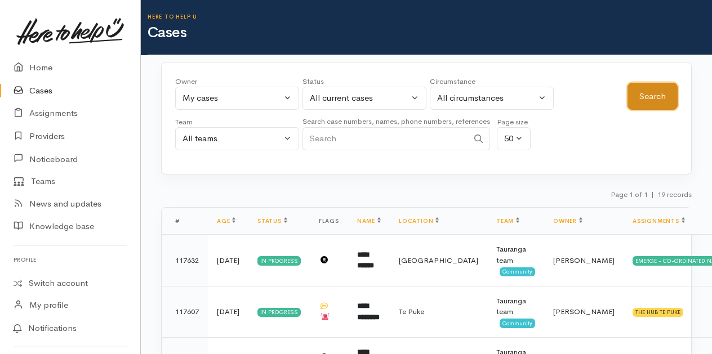
click at [665, 97] on button "Search" at bounding box center [652, 97] width 50 height 28
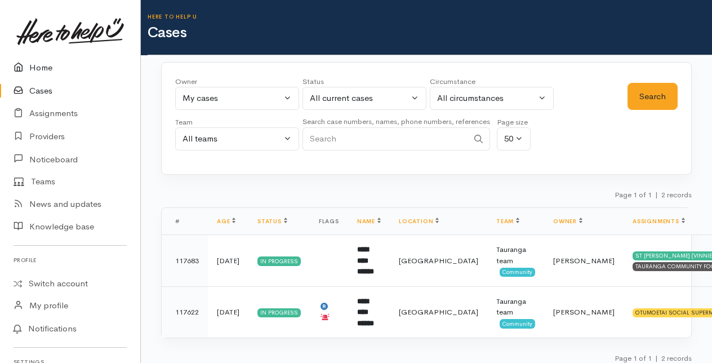
click at [47, 66] on link "Home" at bounding box center [70, 67] width 140 height 23
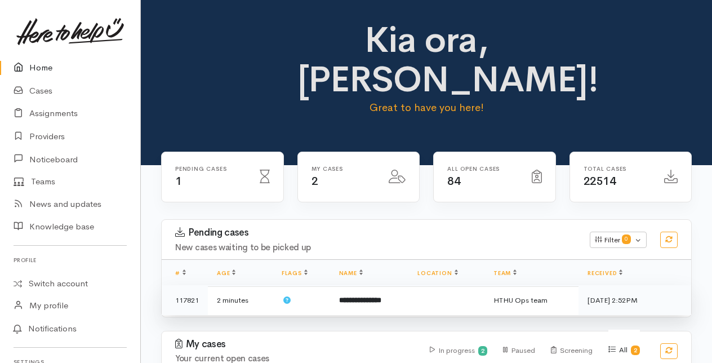
click at [371, 296] on b "**********" at bounding box center [360, 299] width 42 height 7
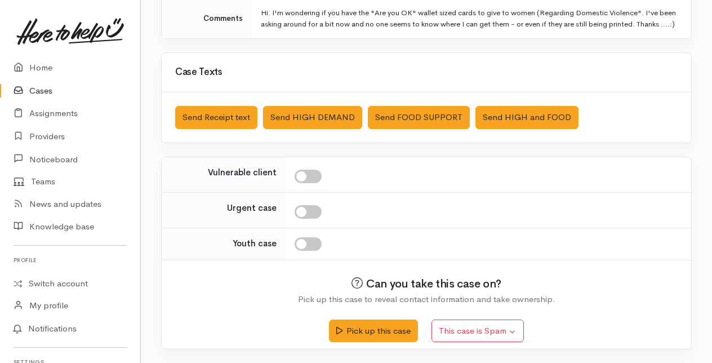
scroll to position [266, 0]
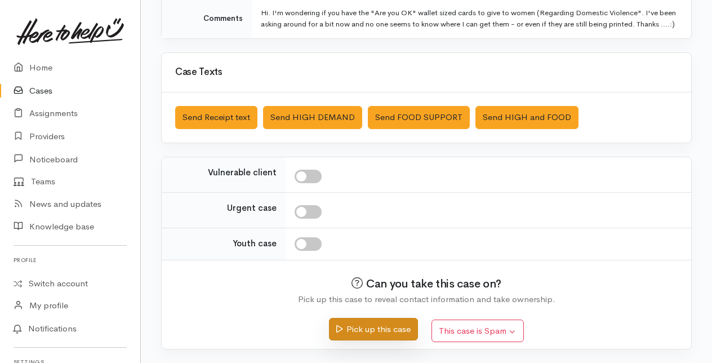
click at [374, 332] on button "Pick up this case" at bounding box center [373, 329] width 88 height 23
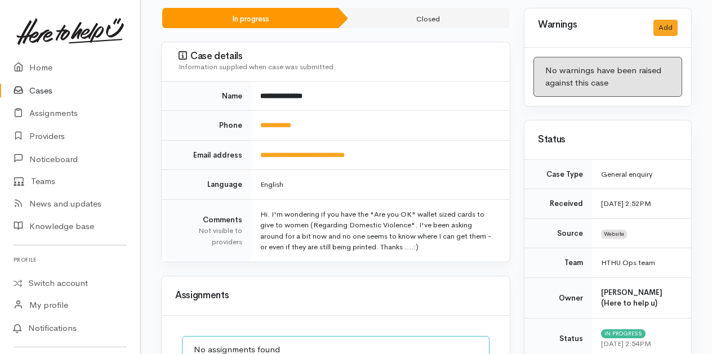
scroll to position [113, 0]
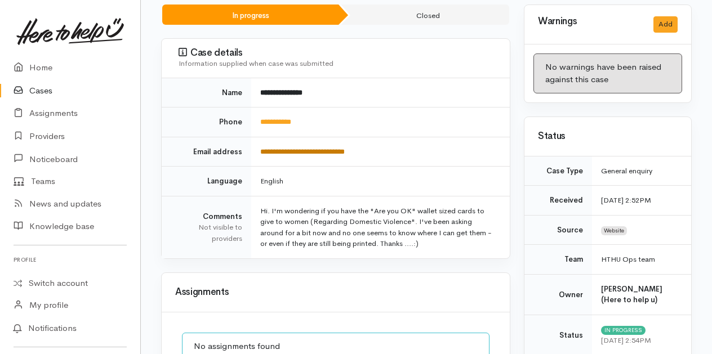
click at [297, 153] on link "**********" at bounding box center [302, 151] width 84 height 7
click at [38, 69] on link "Home" at bounding box center [70, 67] width 140 height 23
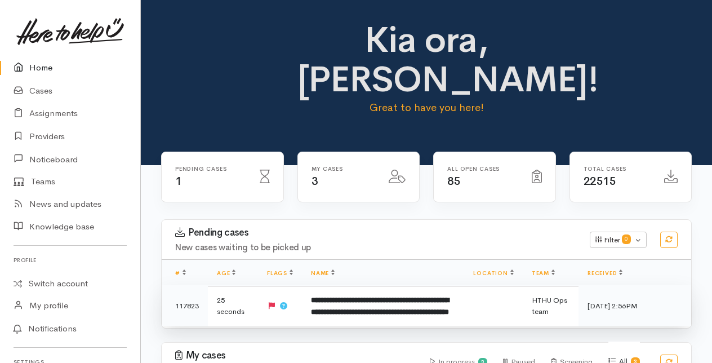
click at [371, 310] on b "**********" at bounding box center [380, 305] width 138 height 19
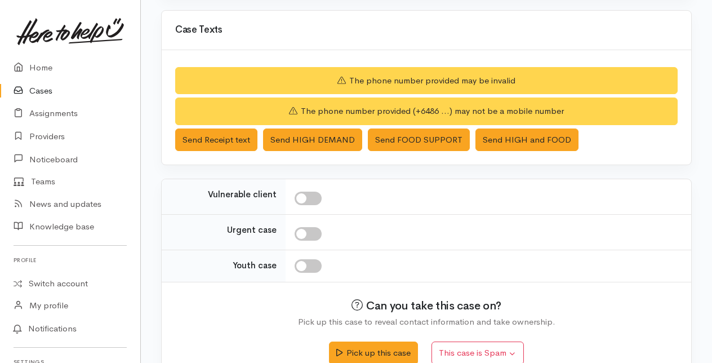
scroll to position [320, 0]
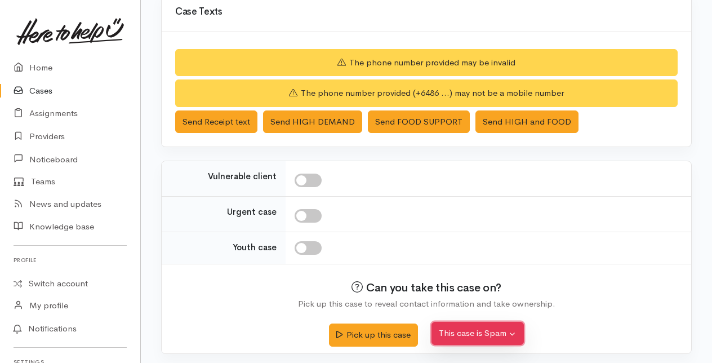
click at [453, 331] on button "This case is Spam" at bounding box center [477, 333] width 92 height 23
click at [483, 299] on button "Yes, cancel this case as spam" at bounding box center [507, 307] width 150 height 17
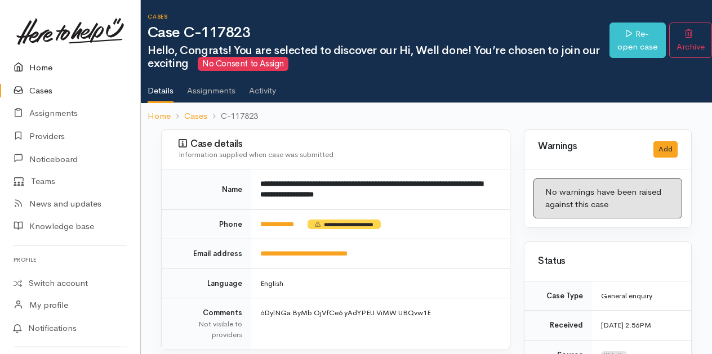
click at [40, 66] on link "Home" at bounding box center [70, 67] width 140 height 23
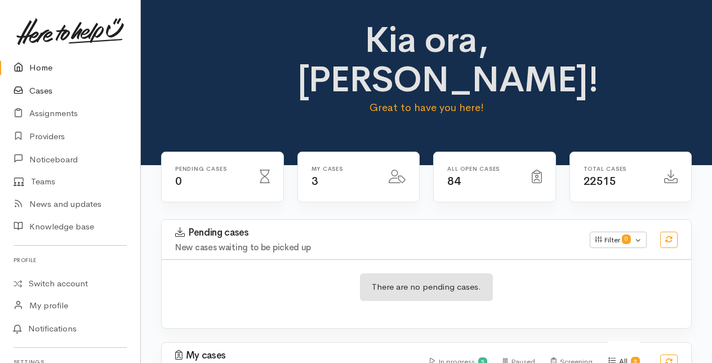
click at [44, 90] on link "Cases" at bounding box center [70, 90] width 140 height 23
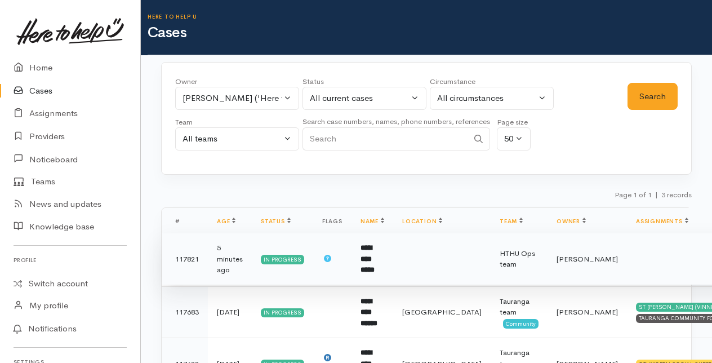
click at [375, 266] on b "**********" at bounding box center [367, 258] width 14 height 29
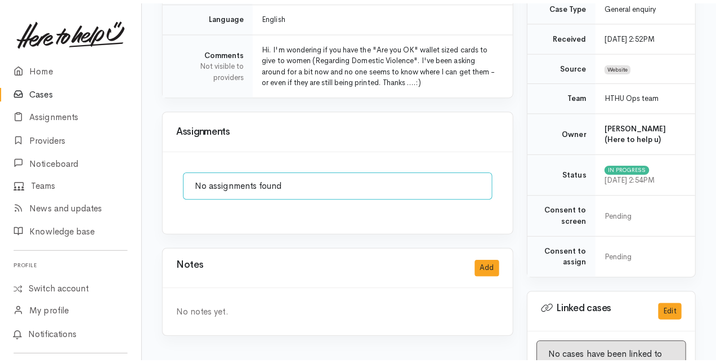
scroll to position [338, 0]
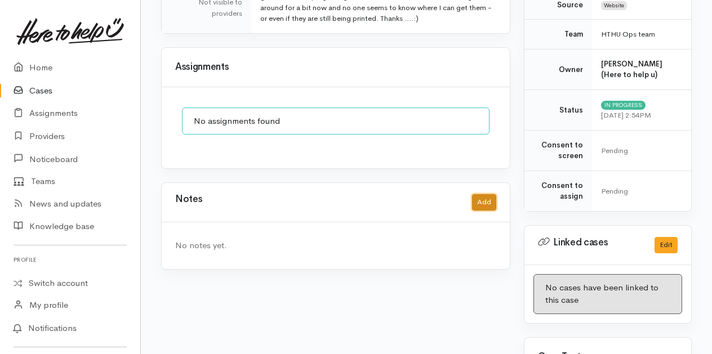
click at [496, 201] on button "Add" at bounding box center [484, 202] width 24 height 16
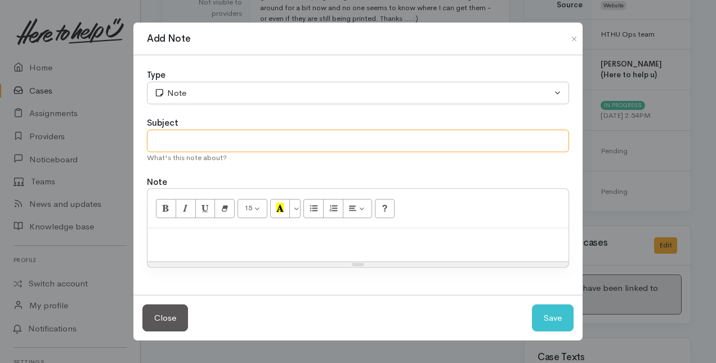
click at [169, 145] on input "text" at bounding box center [358, 141] width 422 height 23
type input "Follow up"
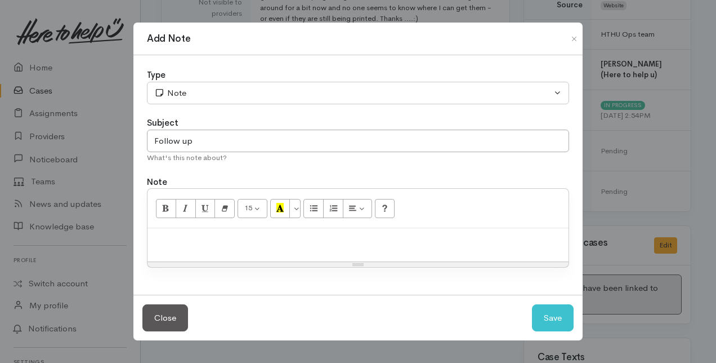
click at [173, 245] on p at bounding box center [358, 240] width 410 height 13
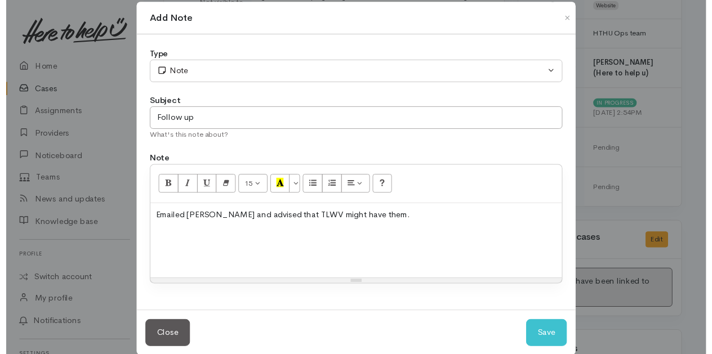
scroll to position [29, 0]
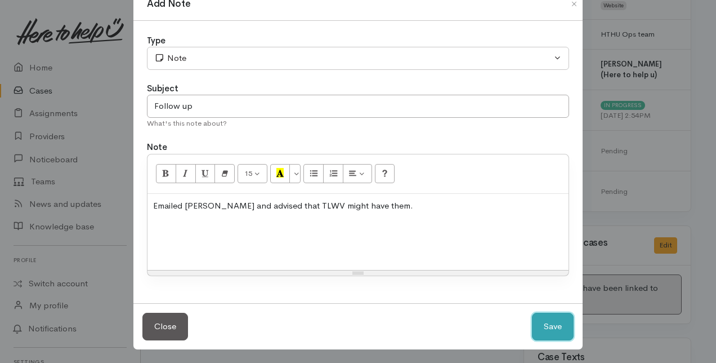
click at [553, 327] on button "Save" at bounding box center [553, 327] width 42 height 28
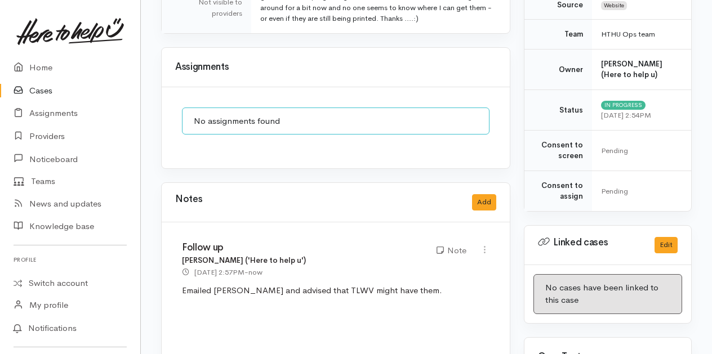
click at [45, 92] on link "Cases" at bounding box center [70, 90] width 140 height 23
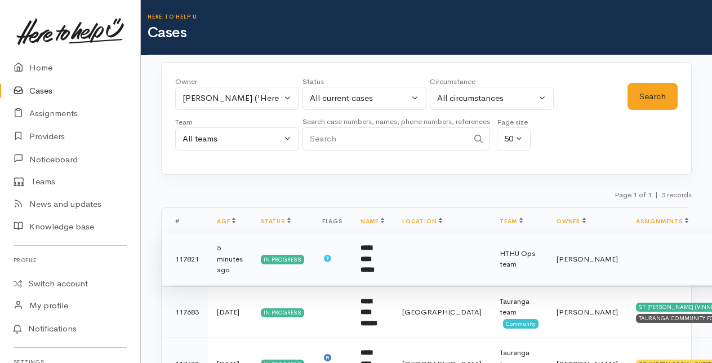
click at [375, 257] on b "**********" at bounding box center [367, 258] width 14 height 29
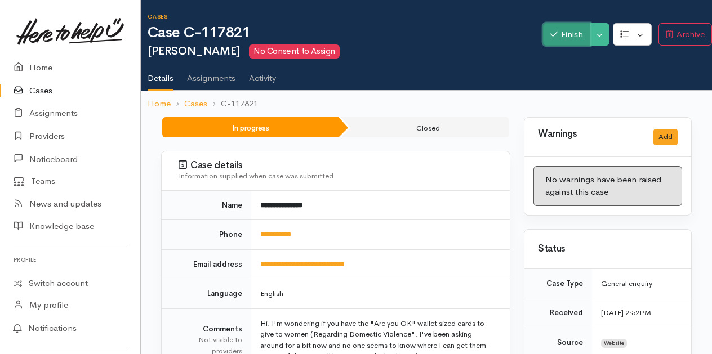
click at [571, 27] on button "Finish" at bounding box center [566, 34] width 47 height 23
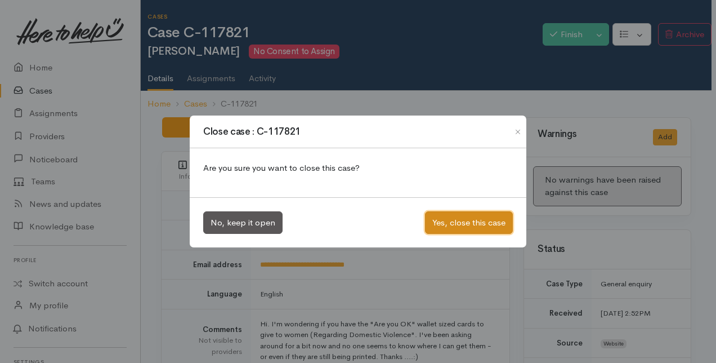
click at [460, 226] on button "Yes, close this case" at bounding box center [469, 222] width 88 height 23
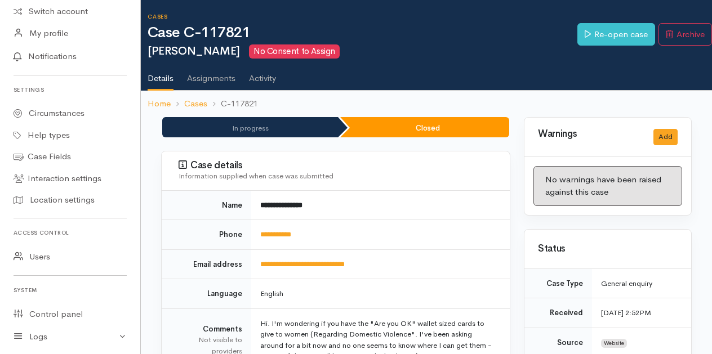
scroll to position [355, 0]
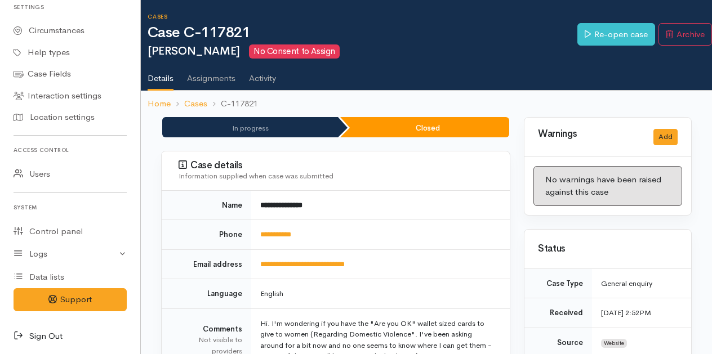
click at [30, 332] on link "Sign Out" at bounding box center [70, 336] width 140 height 23
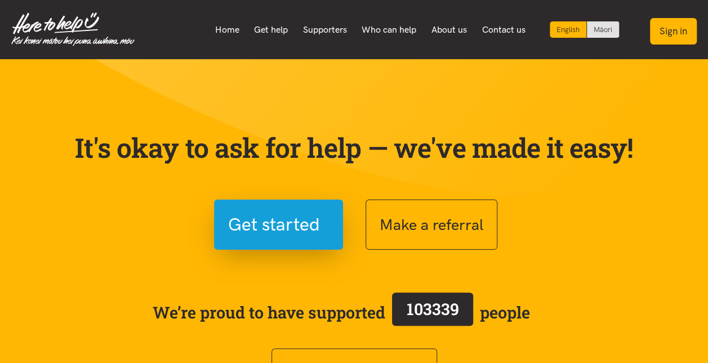
click at [666, 30] on button "Sign in" at bounding box center [673, 31] width 47 height 26
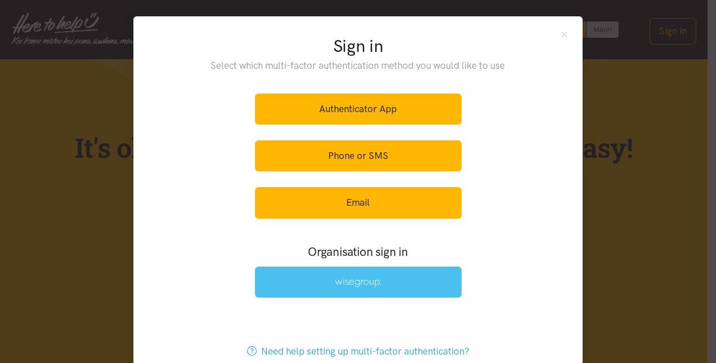
click at [347, 281] on img at bounding box center [358, 283] width 46 height 10
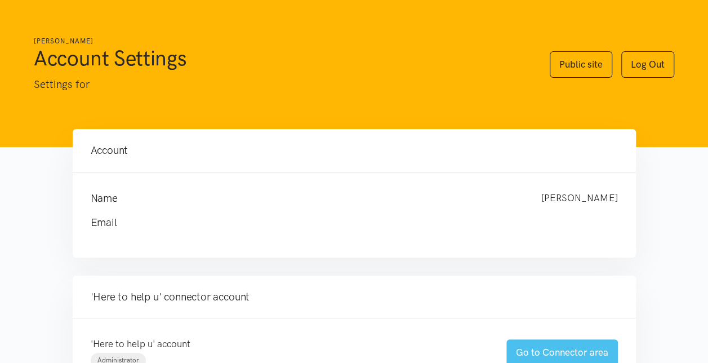
click at [542, 348] on link "Go to Connector area" at bounding box center [562, 352] width 112 height 26
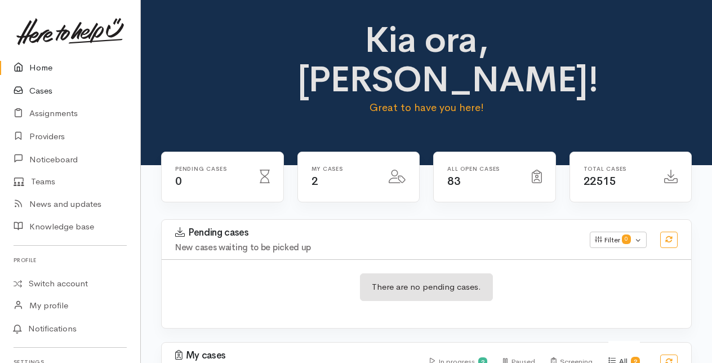
click at [45, 88] on link "Cases" at bounding box center [70, 90] width 140 height 23
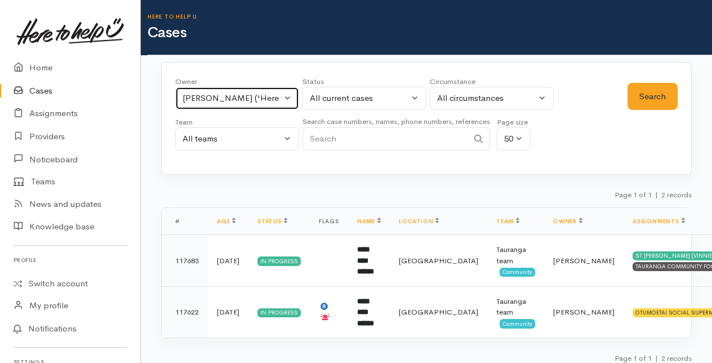
click at [286, 96] on button "Amanda Gabb ('Here to help u')" at bounding box center [237, 98] width 124 height 23
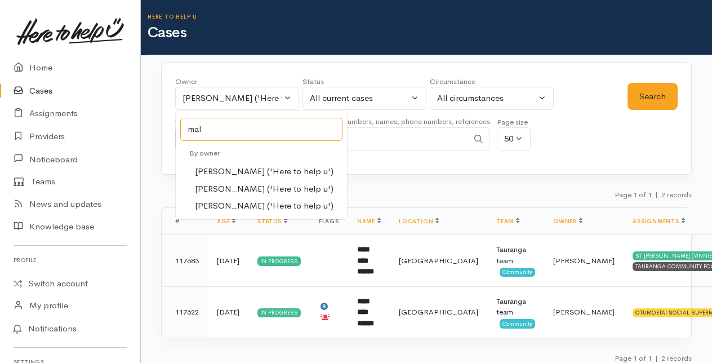
type input "mal"
drag, startPoint x: 222, startPoint y: 188, endPoint x: 284, endPoint y: 160, distance: 67.3
click at [222, 186] on span "Malia Stowers ('Here to help u')" at bounding box center [264, 188] width 139 height 13
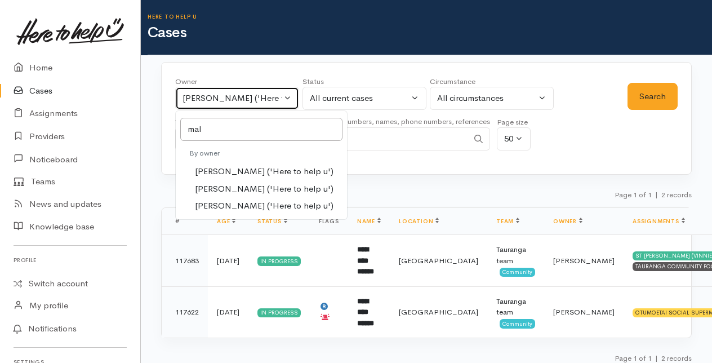
select select "1613"
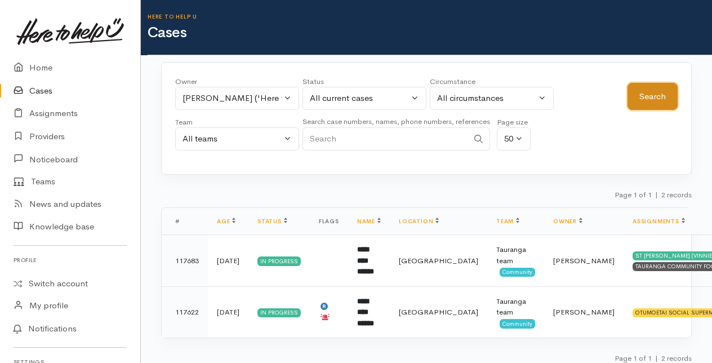
click at [650, 96] on button "Search" at bounding box center [652, 97] width 50 height 28
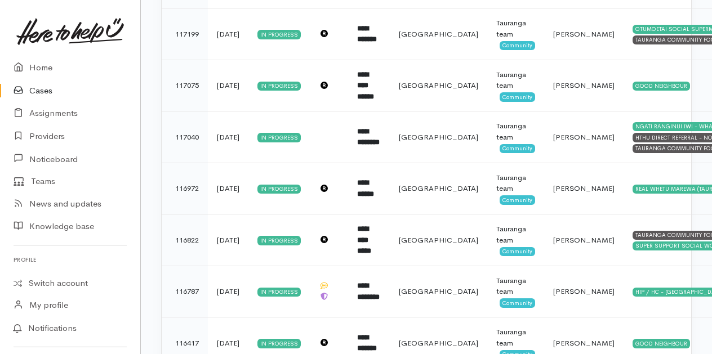
scroll to position [888, 0]
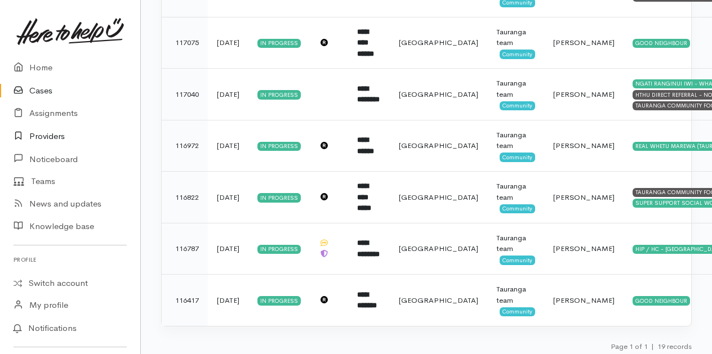
click at [56, 136] on link "Providers" at bounding box center [70, 136] width 140 height 23
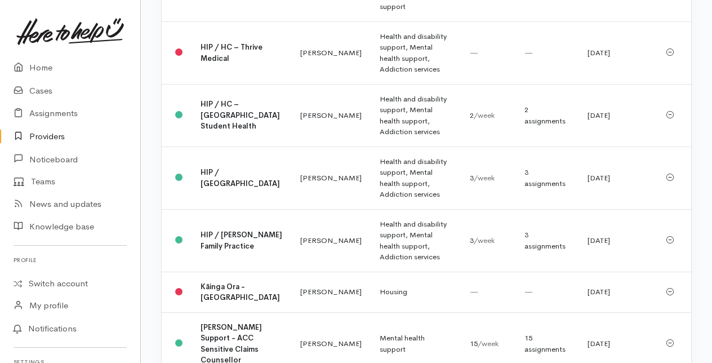
scroll to position [3146, 0]
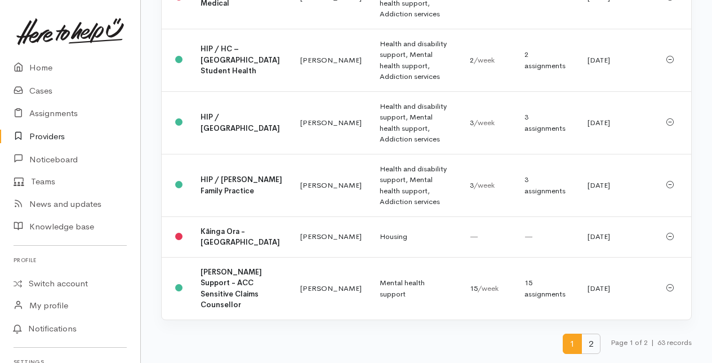
click at [591, 342] on span "2" at bounding box center [590, 343] width 19 height 21
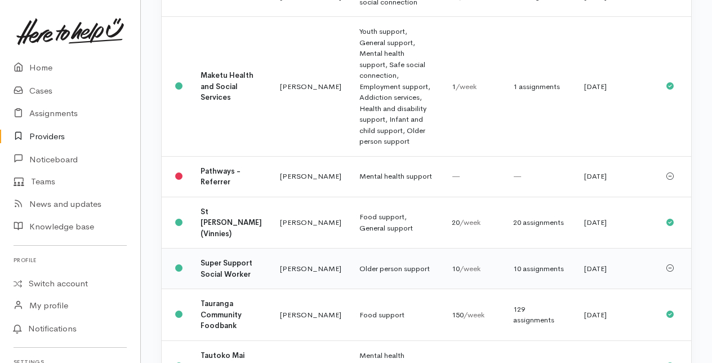
scroll to position [282, 0]
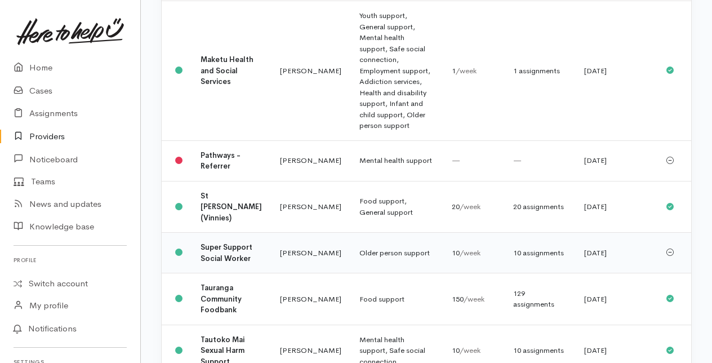
click at [233, 262] on td "Super Support Social Worker" at bounding box center [231, 253] width 79 height 41
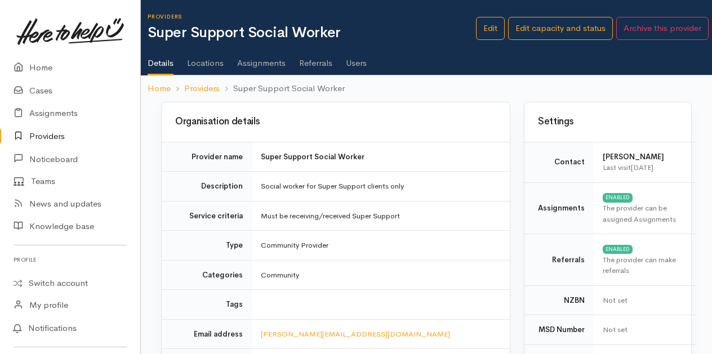
click at [256, 59] on link "Assignments" at bounding box center [261, 59] width 48 height 32
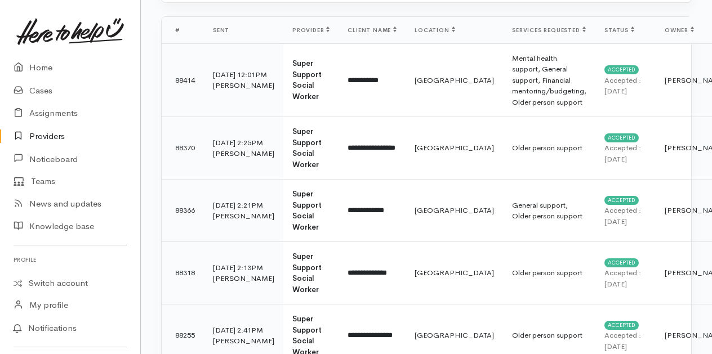
scroll to position [169, 0]
click at [51, 133] on link "Providers" at bounding box center [70, 136] width 140 height 23
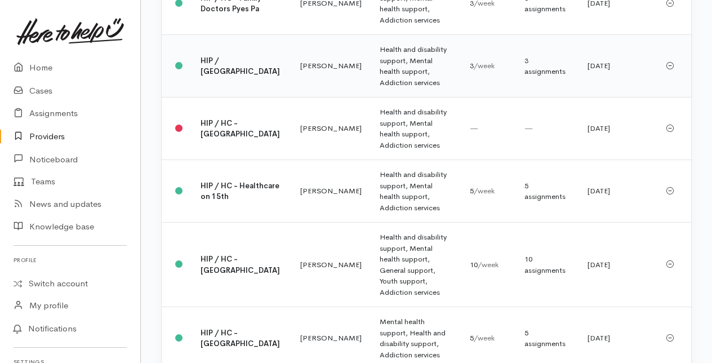
scroll to position [1464, 0]
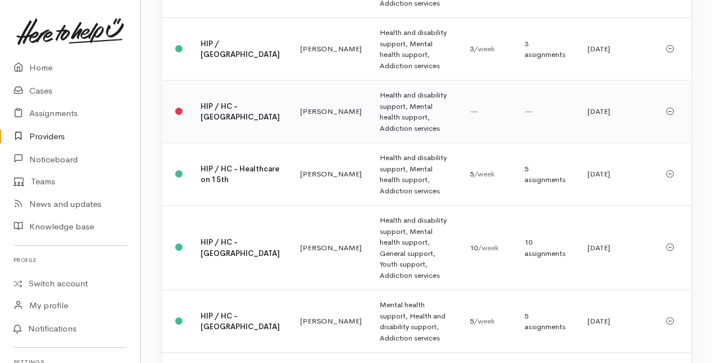
click at [216, 122] on b "HIP / HC - [GEOGRAPHIC_DATA]" at bounding box center [240, 111] width 79 height 21
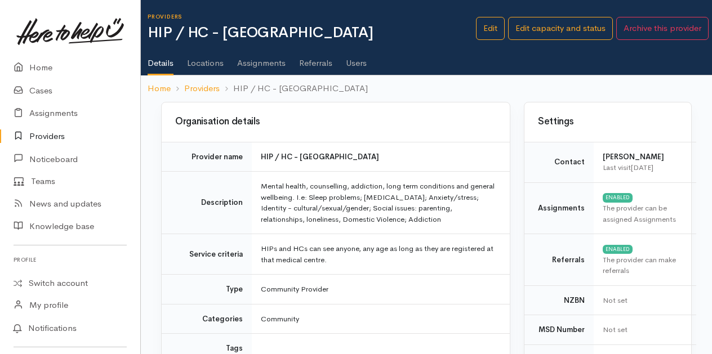
click at [351, 61] on link "Users" at bounding box center [356, 59] width 21 height 32
click at [47, 135] on link "Providers" at bounding box center [70, 136] width 140 height 23
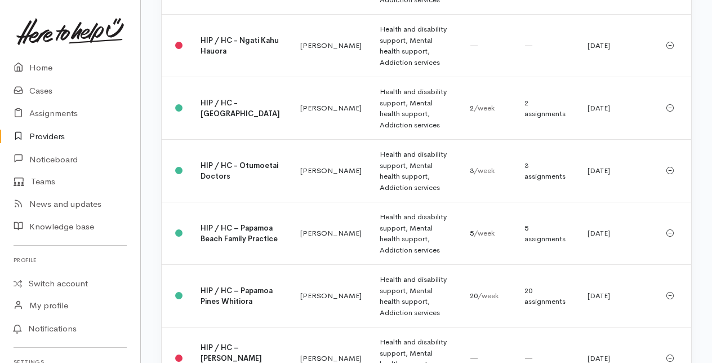
scroll to position [1859, 0]
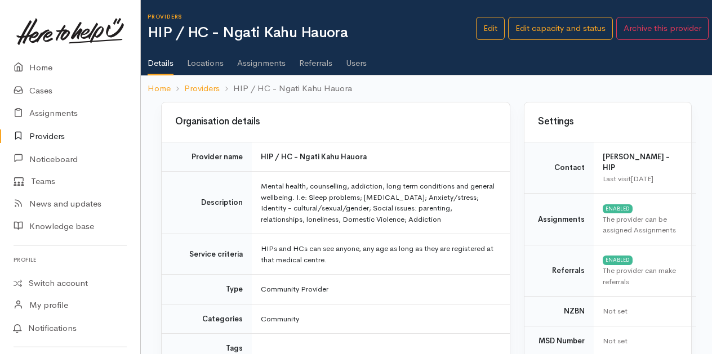
click at [350, 61] on link "Users" at bounding box center [356, 59] width 21 height 32
click at [44, 134] on link "Providers" at bounding box center [70, 136] width 140 height 23
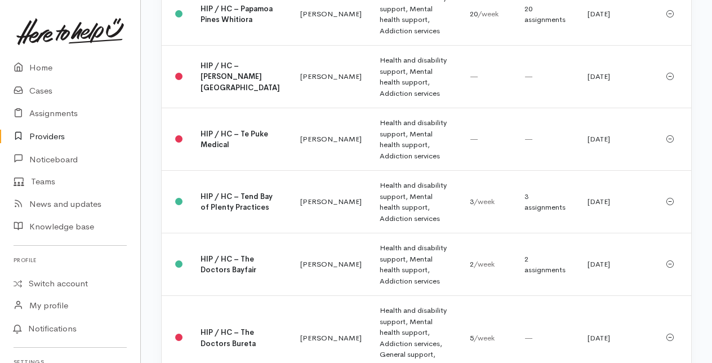
scroll to position [2140, 0]
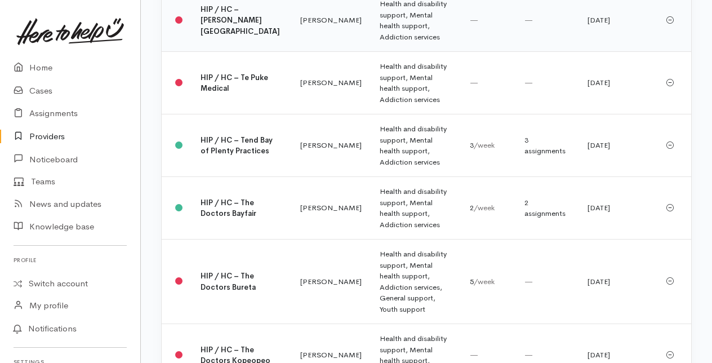
click at [220, 36] on b "HIP / HC – Tara Road Medical Centre" at bounding box center [240, 21] width 79 height 32
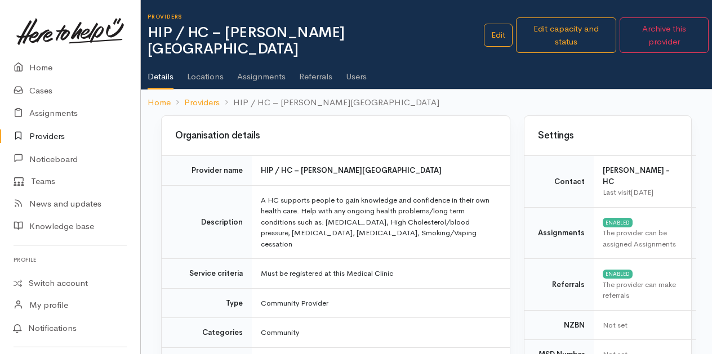
click at [353, 60] on link "Users" at bounding box center [356, 73] width 21 height 32
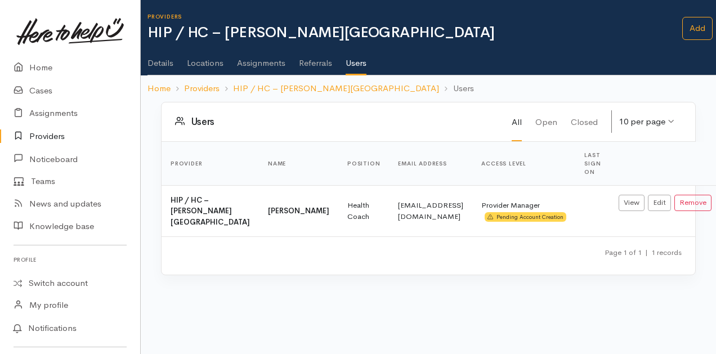
click at [38, 131] on link "Providers" at bounding box center [70, 136] width 140 height 23
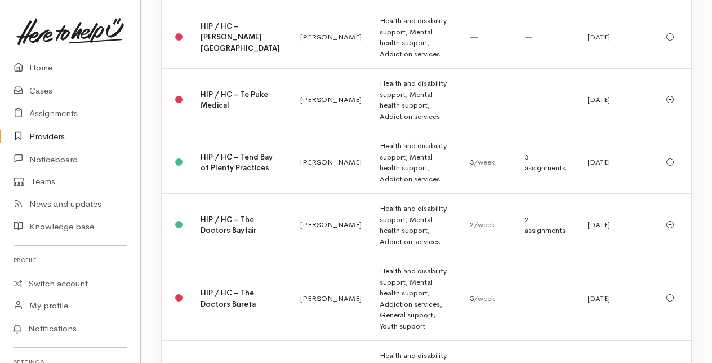
scroll to position [2197, 0]
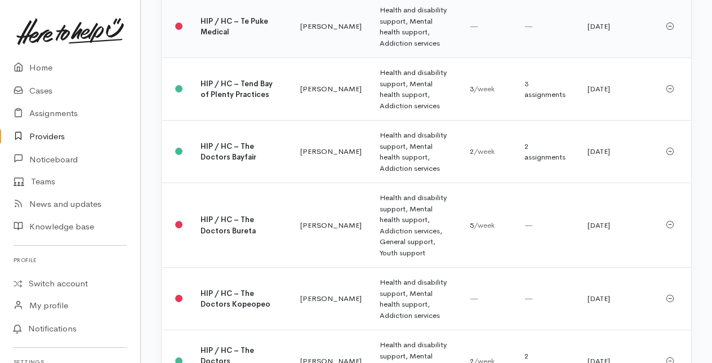
click at [233, 58] on td "HIP / HC – Te Puke Medical" at bounding box center [242, 26] width 100 height 63
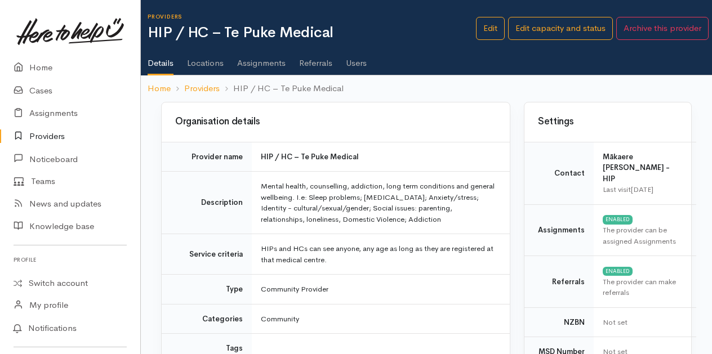
click at [358, 61] on link "Users" at bounding box center [356, 59] width 21 height 32
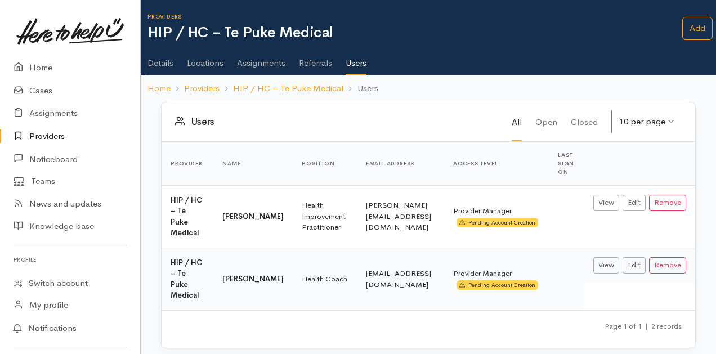
click at [43, 132] on link "Providers" at bounding box center [70, 136] width 140 height 23
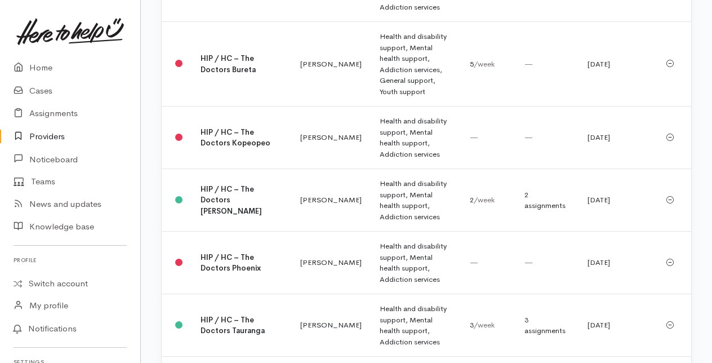
scroll to position [2366, 0]
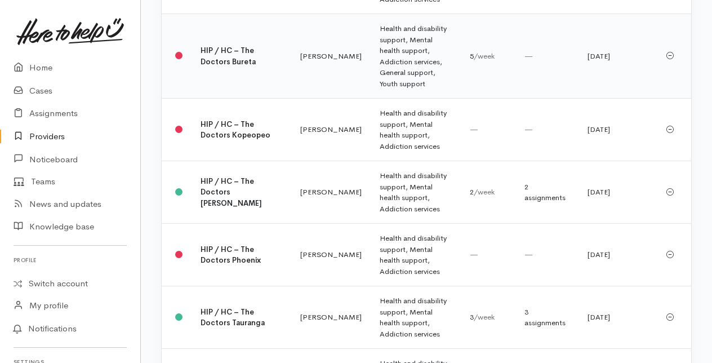
click at [224, 99] on td "HIP / HC – The Doctors Bureta" at bounding box center [242, 56] width 100 height 84
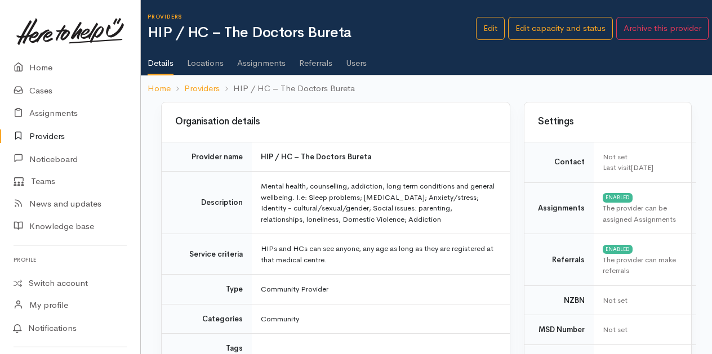
click at [353, 61] on link "Users" at bounding box center [356, 59] width 21 height 32
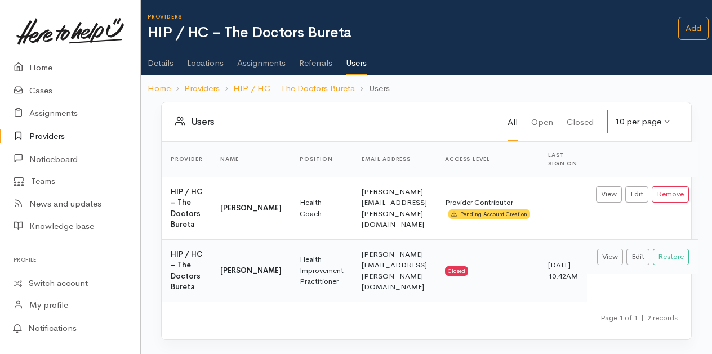
click at [48, 137] on link "Providers" at bounding box center [70, 136] width 140 height 23
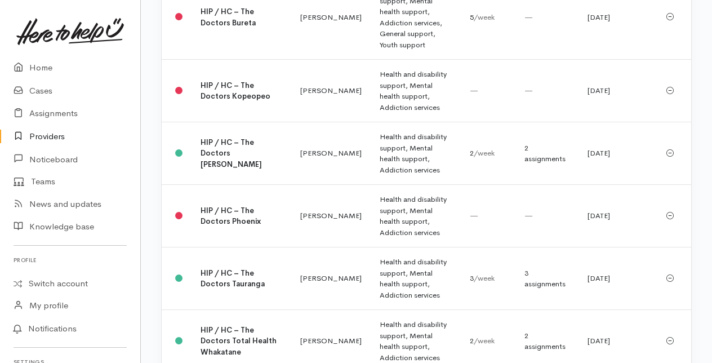
scroll to position [2422, 0]
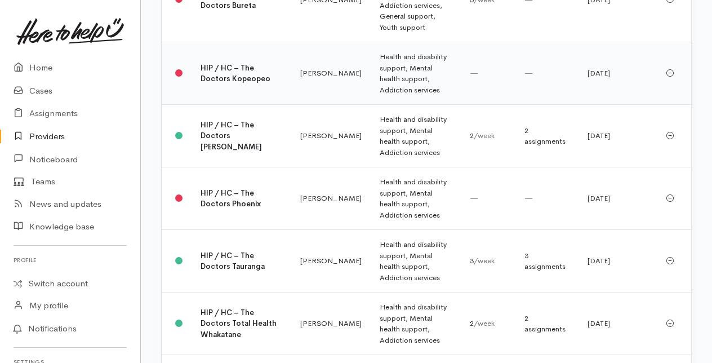
click at [219, 84] on b "HIP / HC – The Doctors Kopeopeo" at bounding box center [236, 73] width 70 height 21
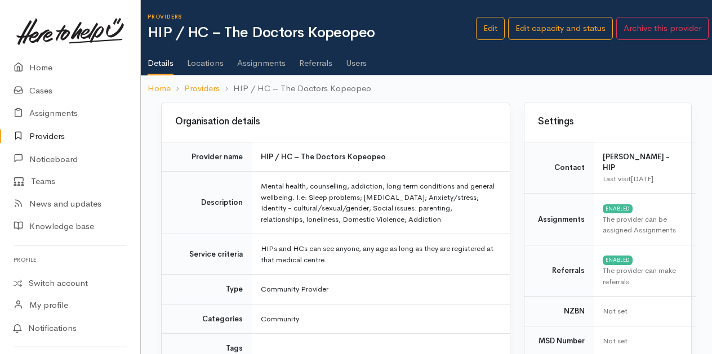
click at [359, 65] on link "Users" at bounding box center [356, 59] width 21 height 32
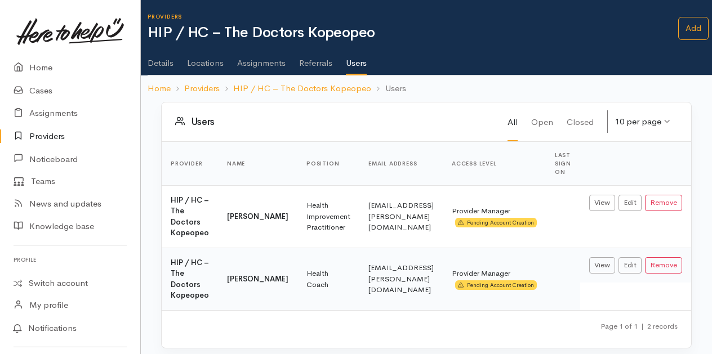
click at [47, 136] on link "Providers" at bounding box center [70, 136] width 140 height 23
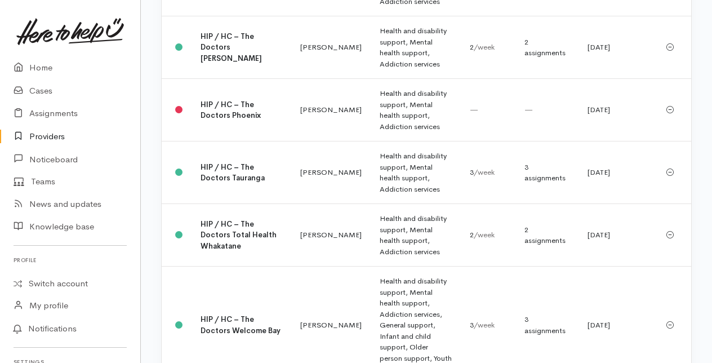
scroll to position [2535, 0]
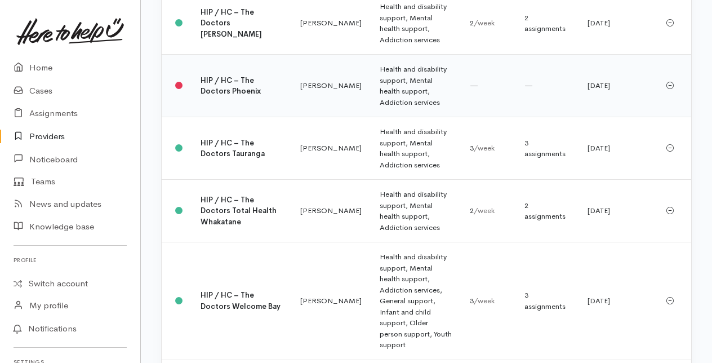
click at [230, 117] on td "HIP / HC – The Doctors Phoenix" at bounding box center [242, 86] width 100 height 63
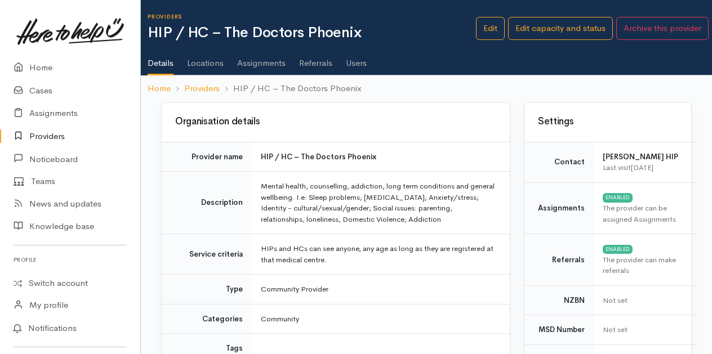
click at [363, 62] on link "Users" at bounding box center [356, 59] width 21 height 32
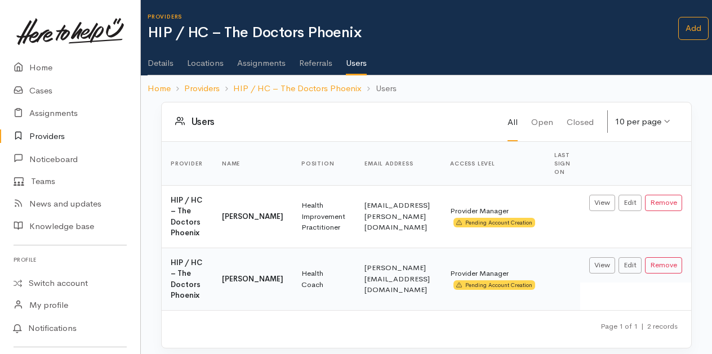
click at [51, 134] on link "Providers" at bounding box center [70, 136] width 140 height 23
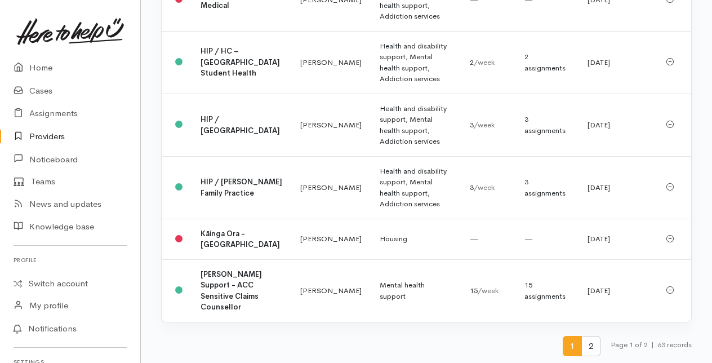
scroll to position [2929, 0]
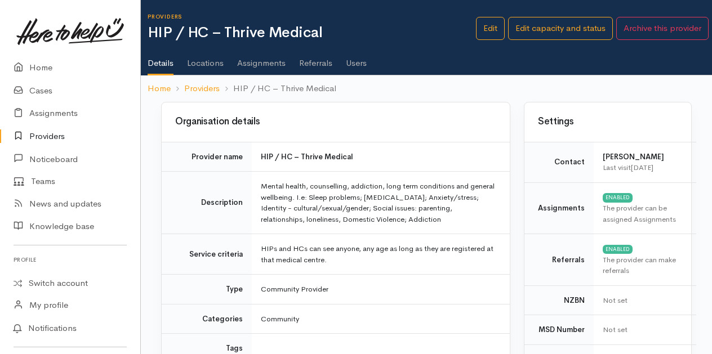
click at [358, 57] on link "Users" at bounding box center [356, 59] width 21 height 32
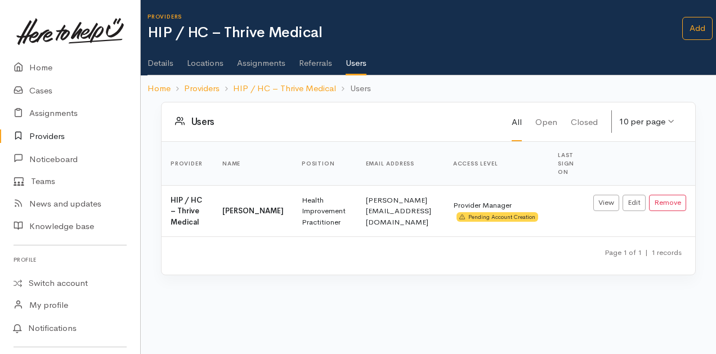
click at [52, 136] on link "Providers" at bounding box center [70, 136] width 140 height 23
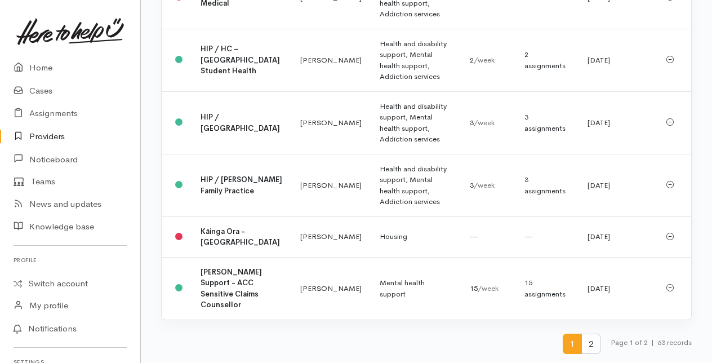
scroll to position [3146, 0]
click at [585, 345] on span "2" at bounding box center [590, 343] width 19 height 21
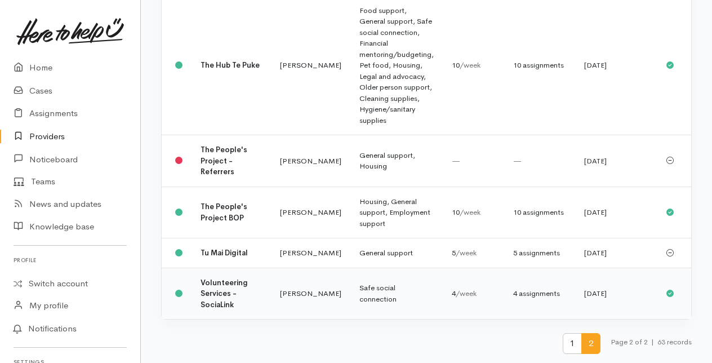
scroll to position [741, 0]
click at [41, 67] on link "Home" at bounding box center [70, 67] width 140 height 23
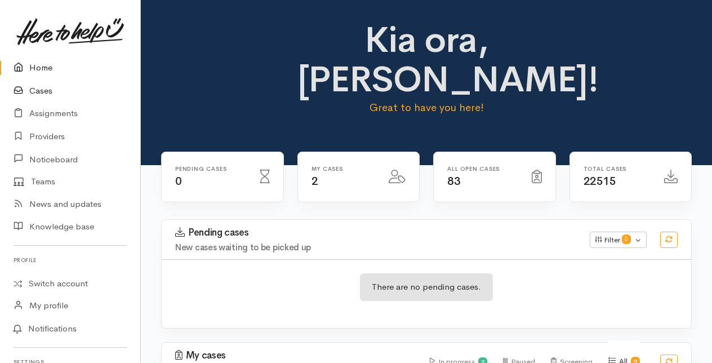
click at [42, 91] on link "Cases" at bounding box center [70, 90] width 140 height 23
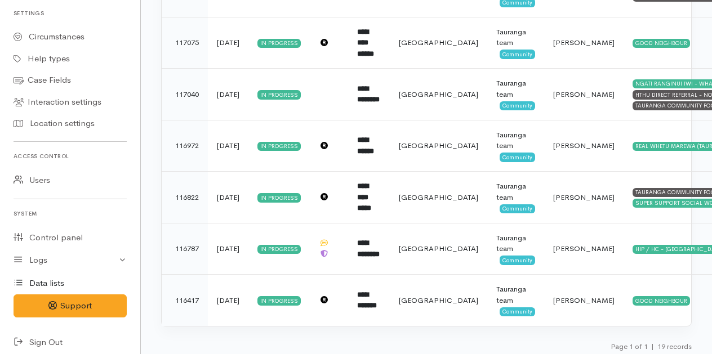
scroll to position [355, 0]
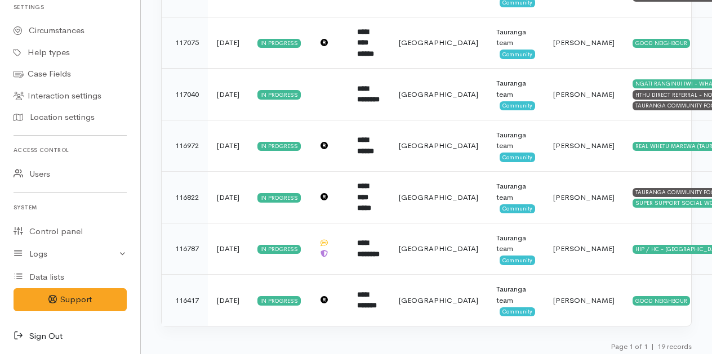
click at [19, 336] on icon at bounding box center [22, 337] width 16 height 14
